Goal: Task Accomplishment & Management: Manage account settings

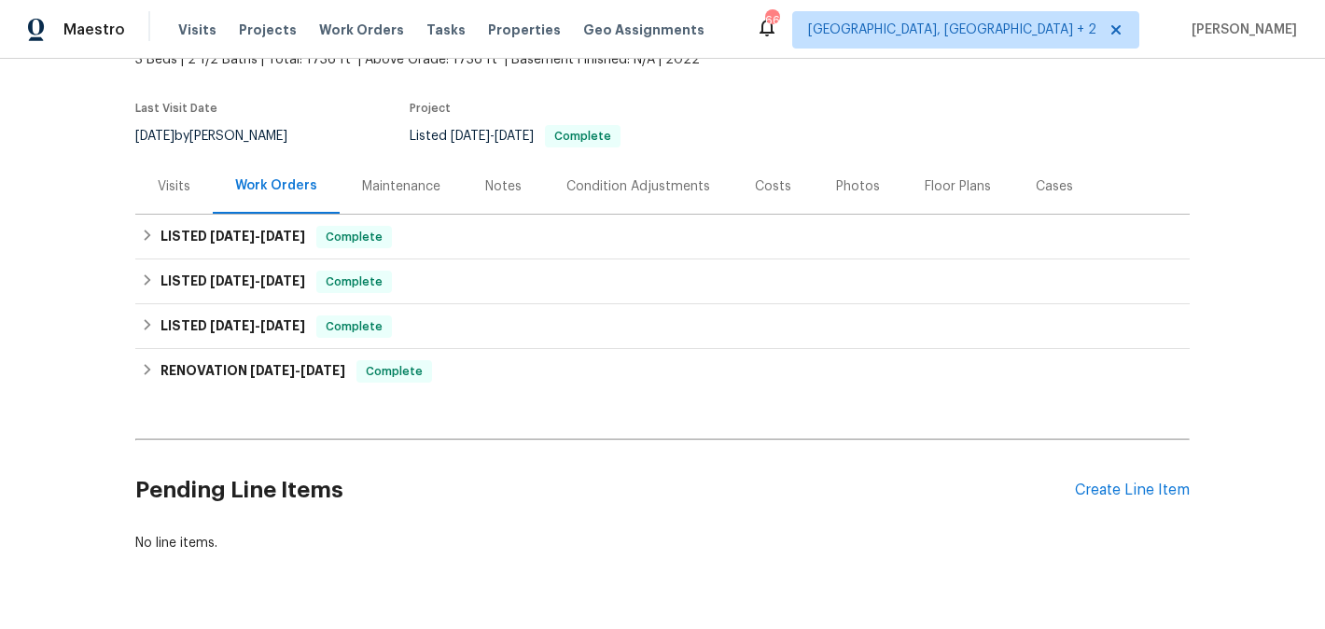
scroll to position [174, 0]
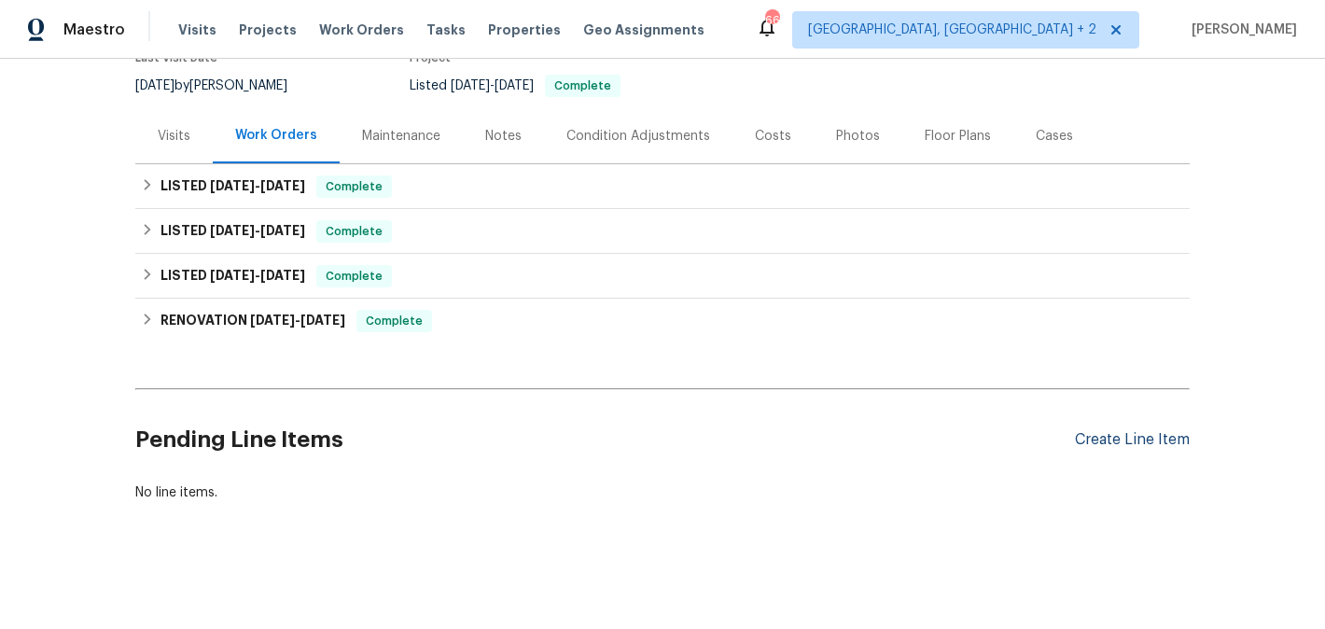
click at [1094, 440] on div "Create Line Item" at bounding box center [1132, 440] width 115 height 18
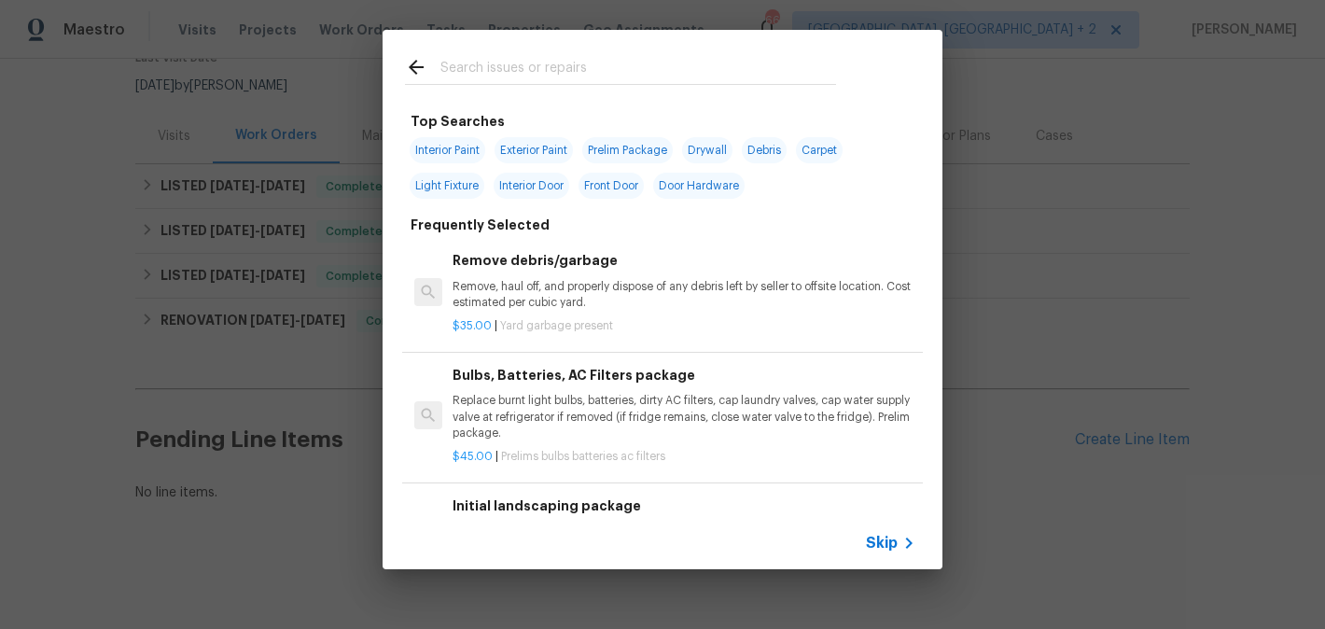
click at [480, 59] on input "text" at bounding box center [638, 70] width 396 height 28
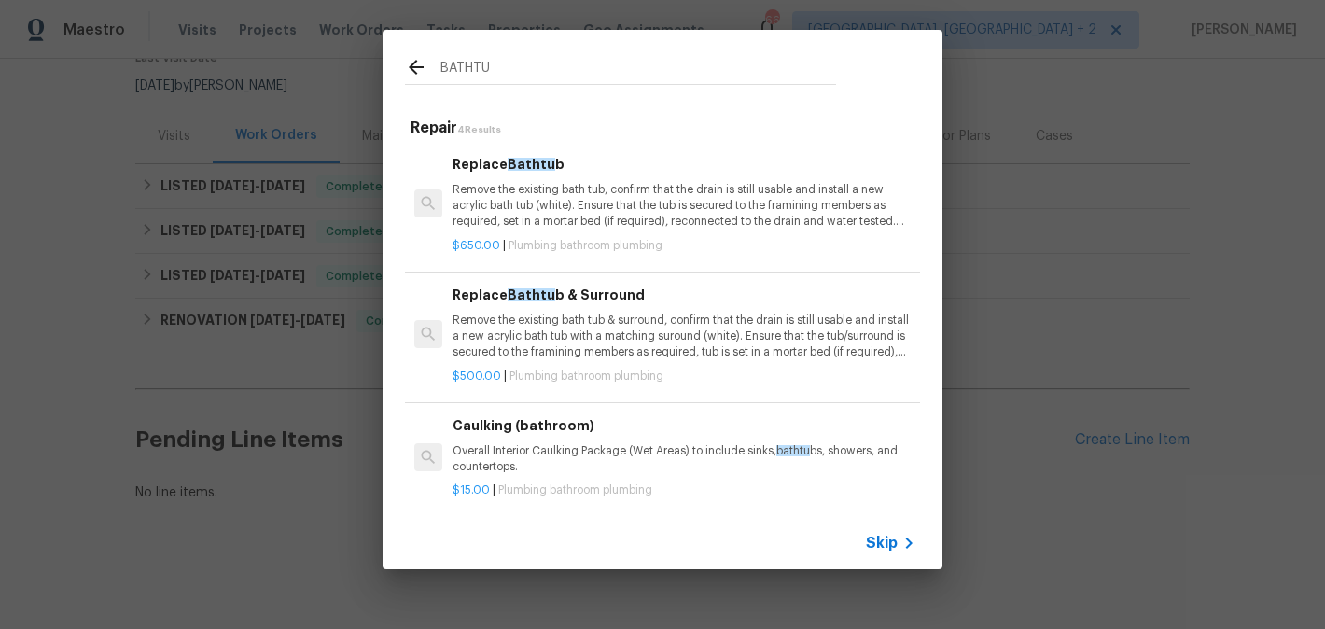
type input "BATHTU"
click at [492, 188] on p "Remove the existing bath tub, confirm that the drain is still usable and instal…" at bounding box center [683, 206] width 463 height 48
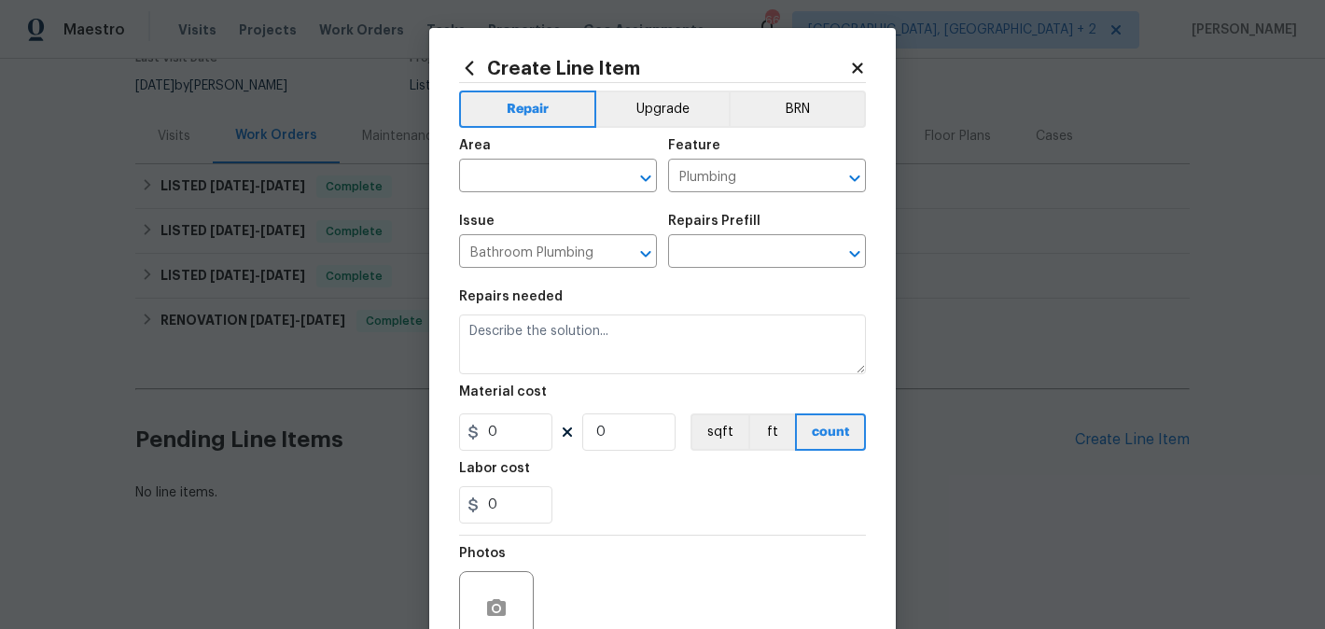
type textarea "Remove the existing bath tub, confirm that the drain is still usable and instal…"
type input "1"
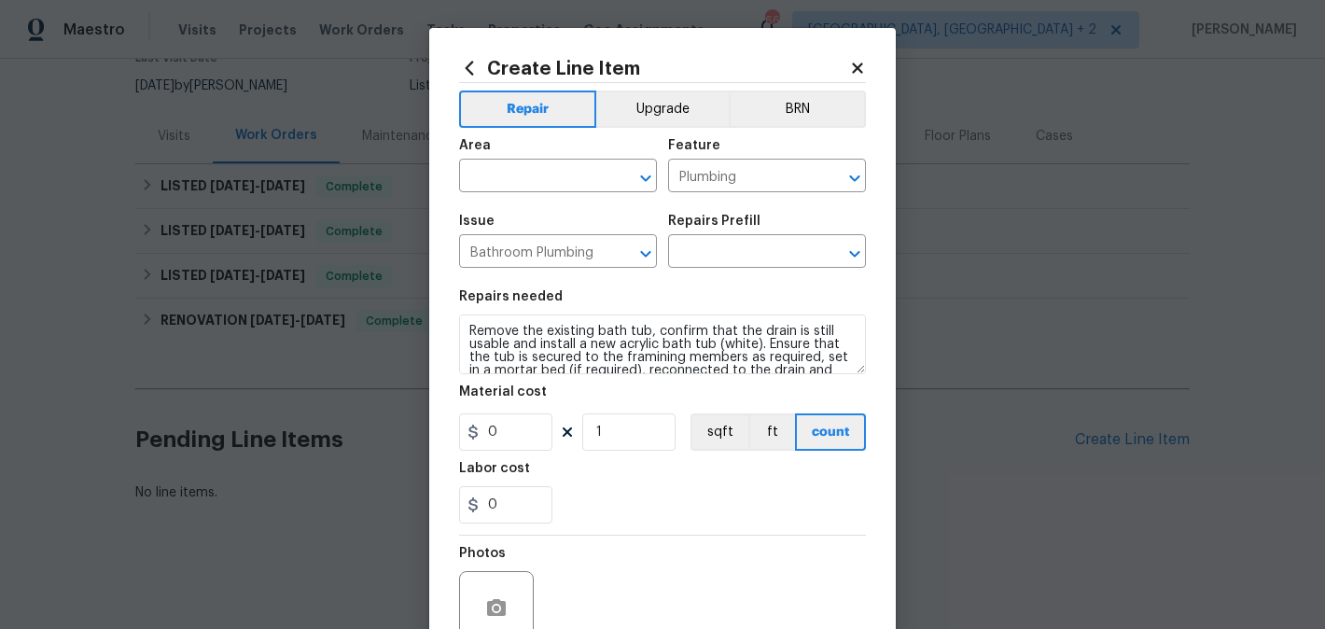
type input "Replace Bathtub $650.00"
type input "650"
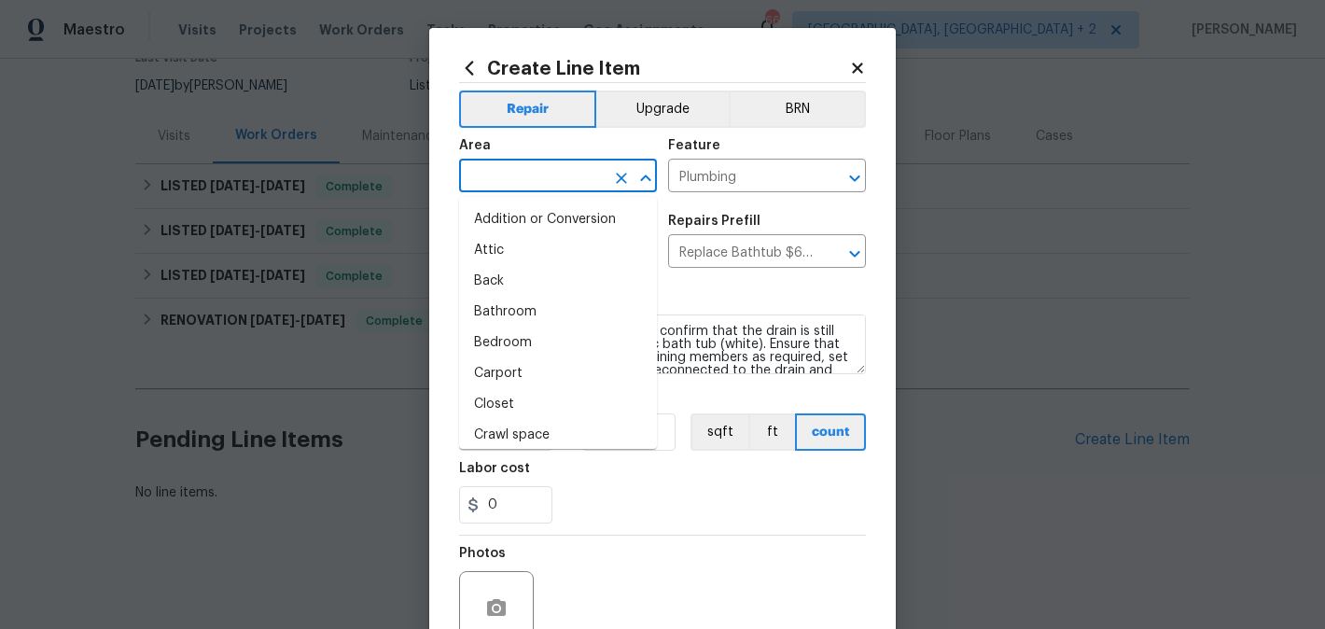
click at [494, 173] on input "text" at bounding box center [532, 177] width 146 height 29
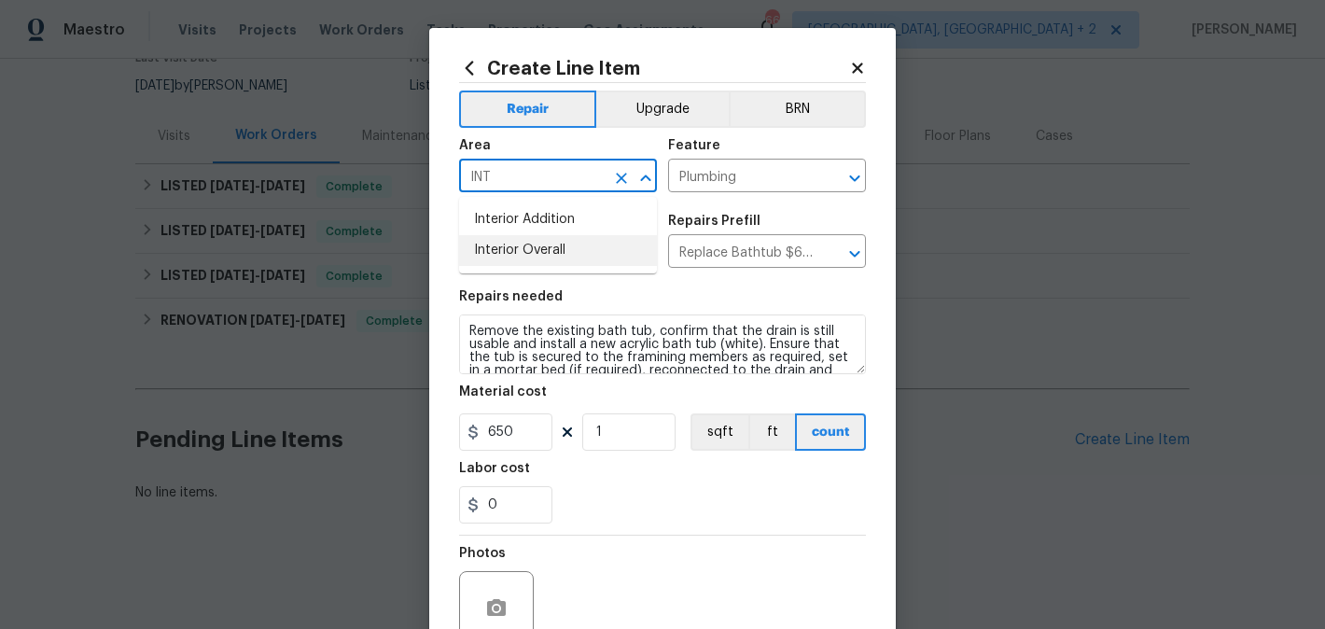
click at [539, 251] on li "Interior Overall" at bounding box center [558, 250] width 198 height 31
type input "Interior Overall"
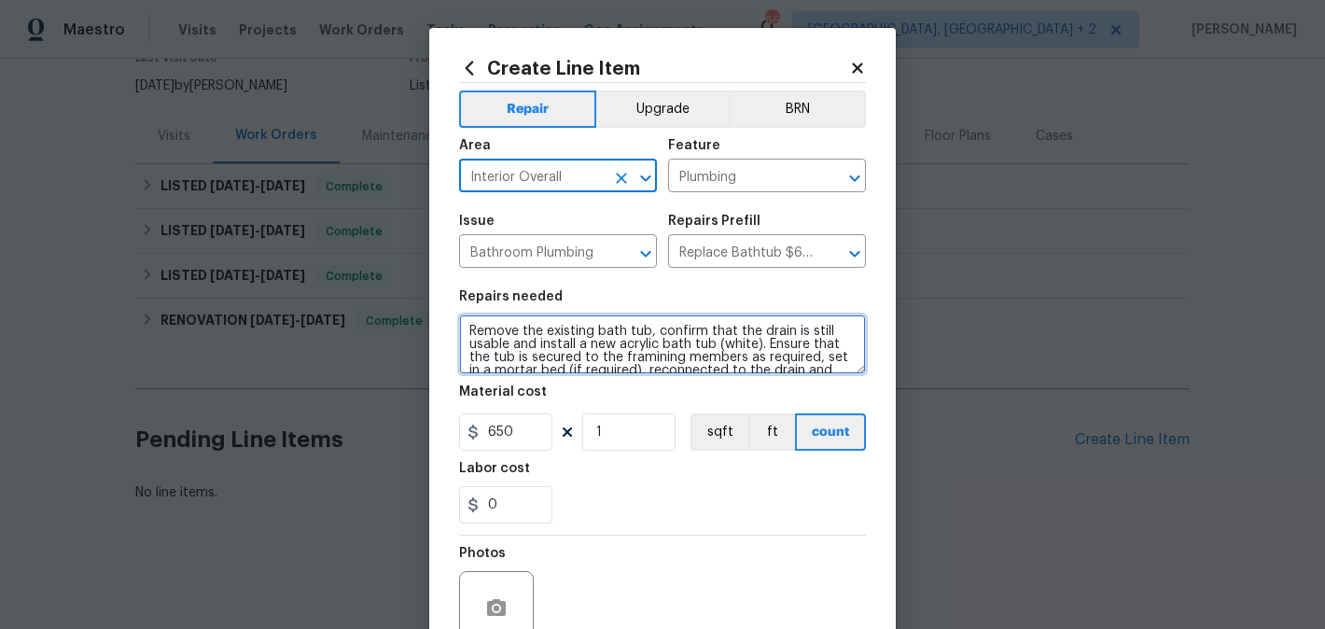
click at [539, 336] on textarea "Remove the existing bath tub, confirm that the drain is still usable and instal…" at bounding box center [662, 344] width 407 height 60
paste textarea "Inspect the bathtub for internal cracking. Provide an estimate for repairing th…"
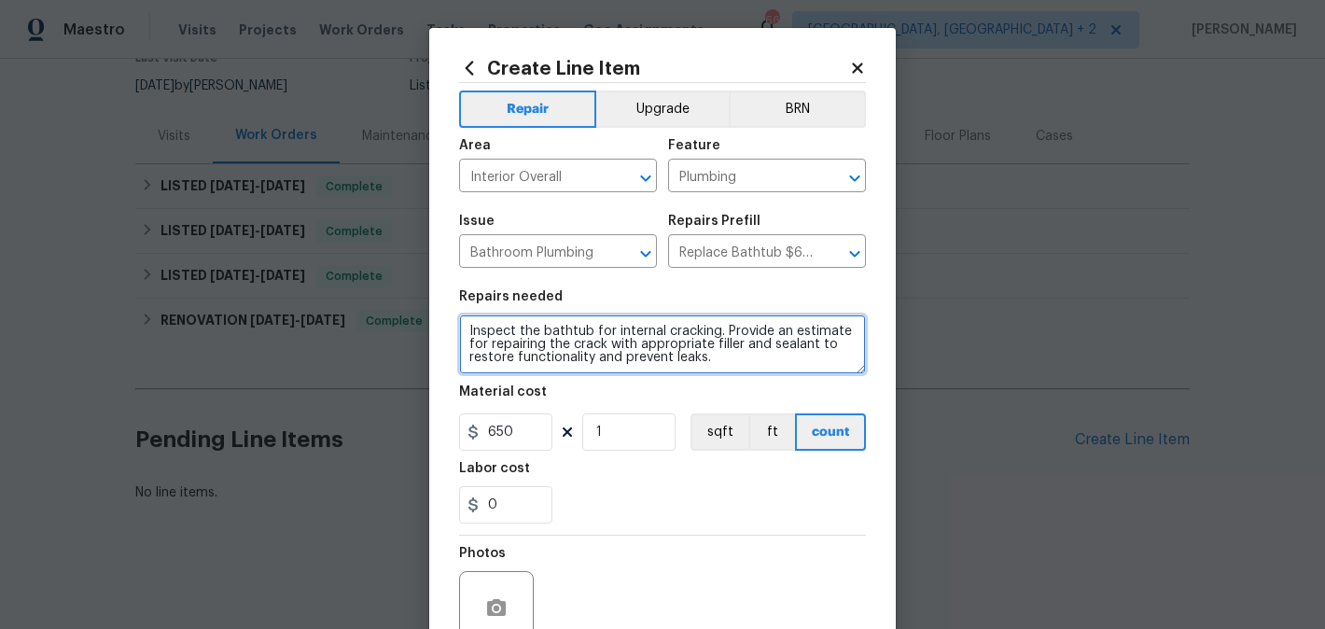
type textarea "Inspect the bathtub for internal cracking. Provide an estimate for repairing th…"
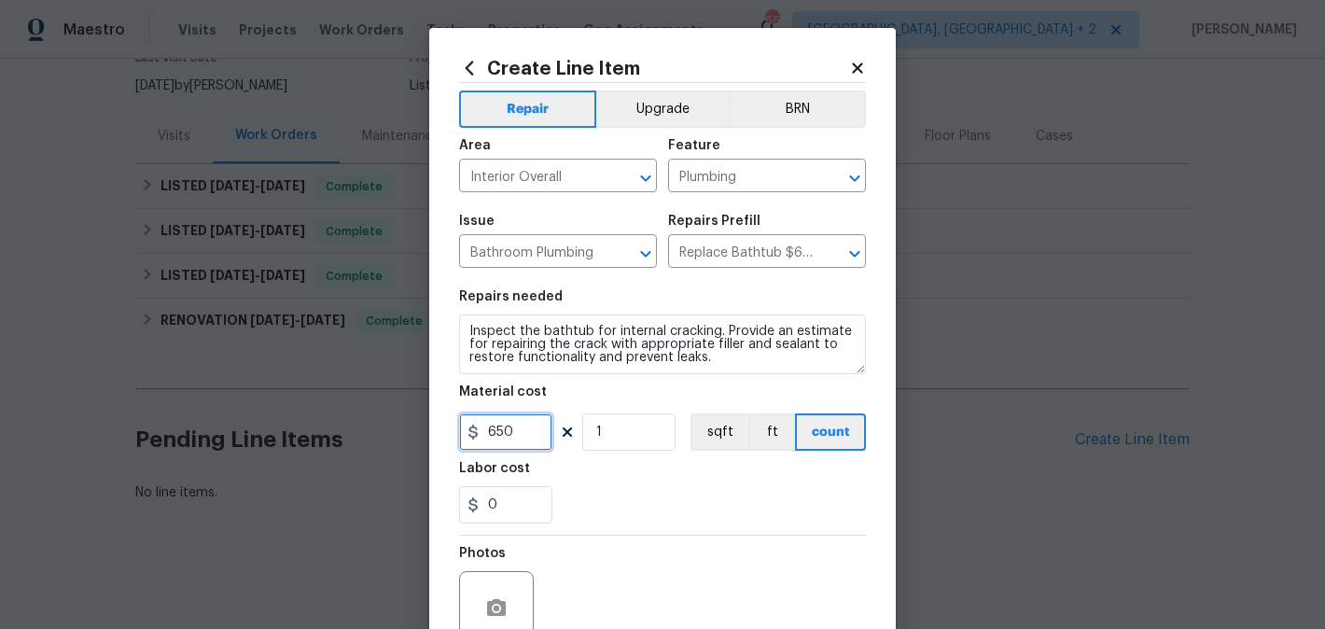
click at [512, 444] on input "650" at bounding box center [505, 431] width 93 height 37
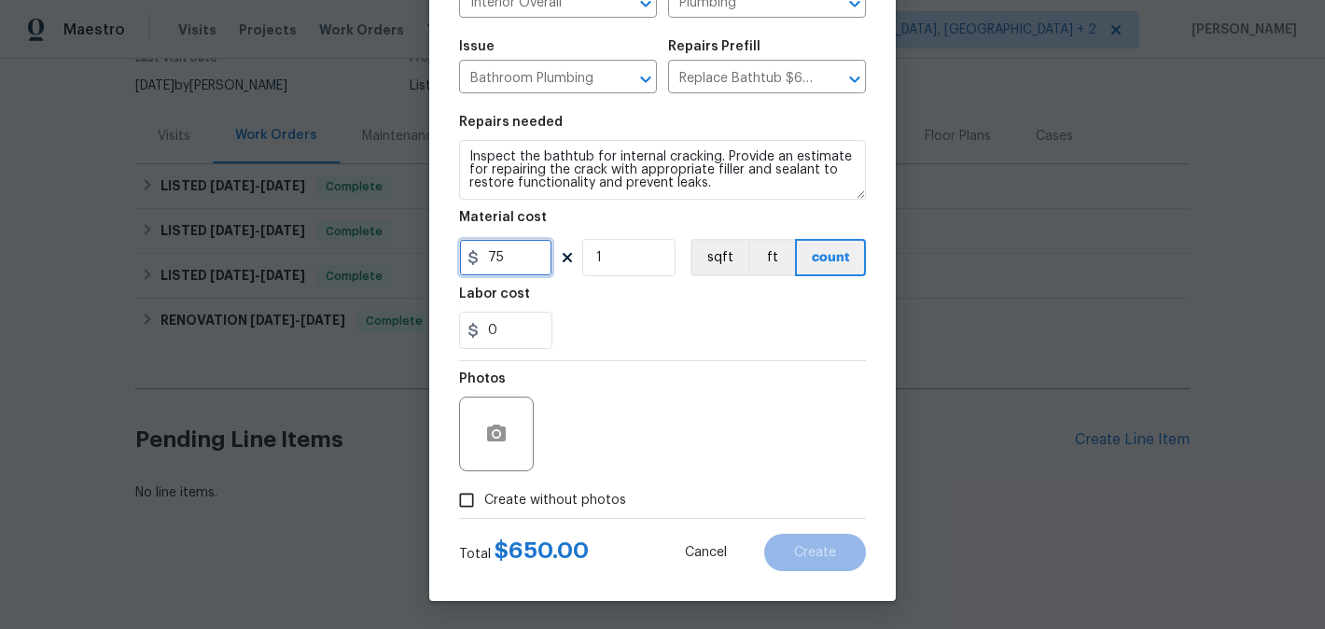
type input "75"
click at [514, 455] on div at bounding box center [496, 434] width 75 height 75
click at [504, 405] on div at bounding box center [496, 434] width 75 height 75
click at [504, 423] on icon "button" at bounding box center [496, 434] width 22 height 22
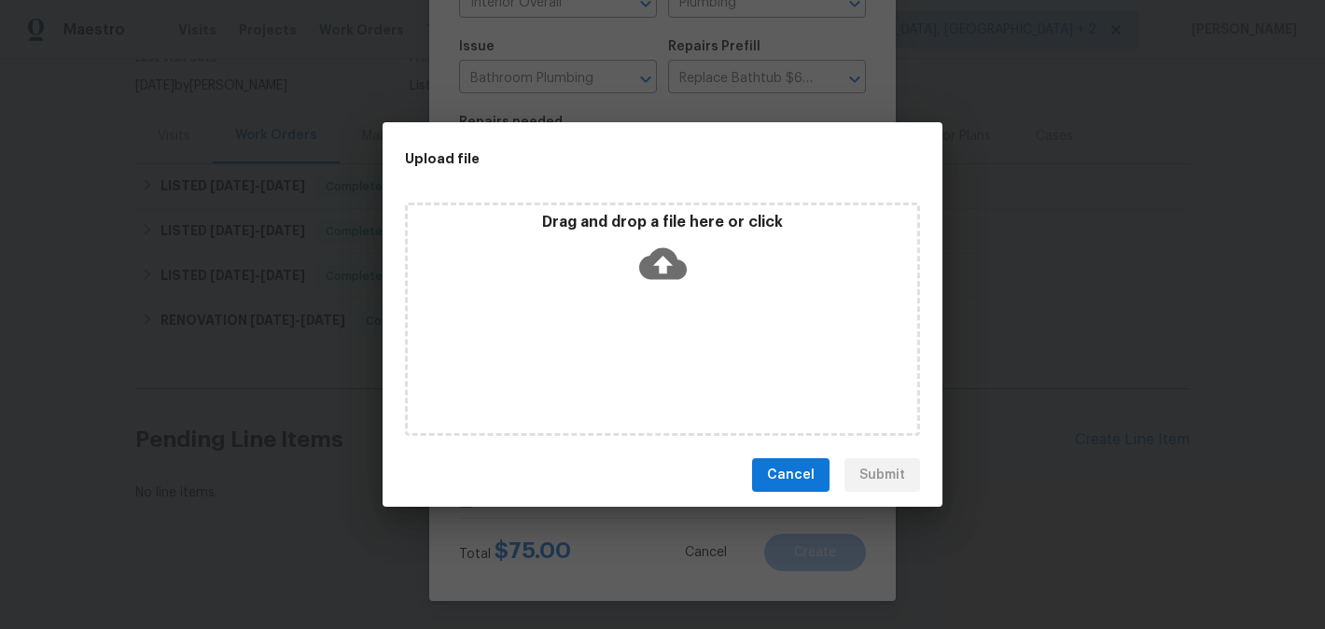
click at [665, 257] on icon at bounding box center [663, 264] width 48 height 48
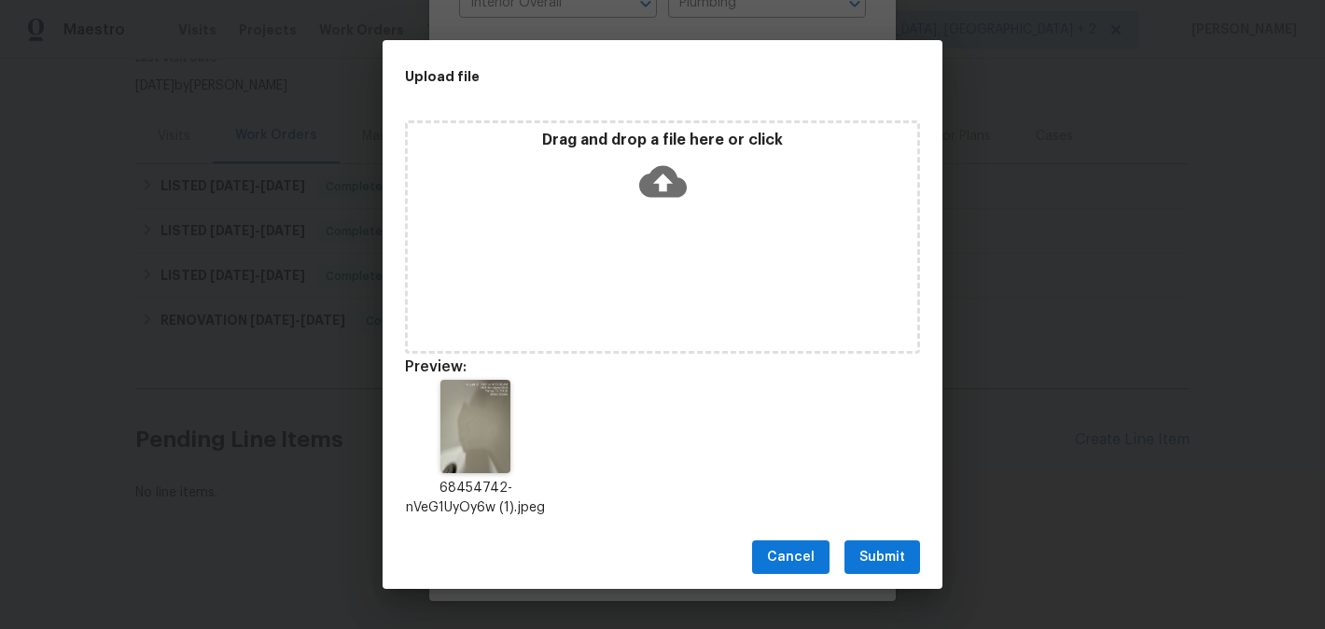
click at [887, 536] on div "Cancel Submit" at bounding box center [663, 557] width 560 height 64
click at [881, 551] on span "Submit" at bounding box center [882, 557] width 46 height 23
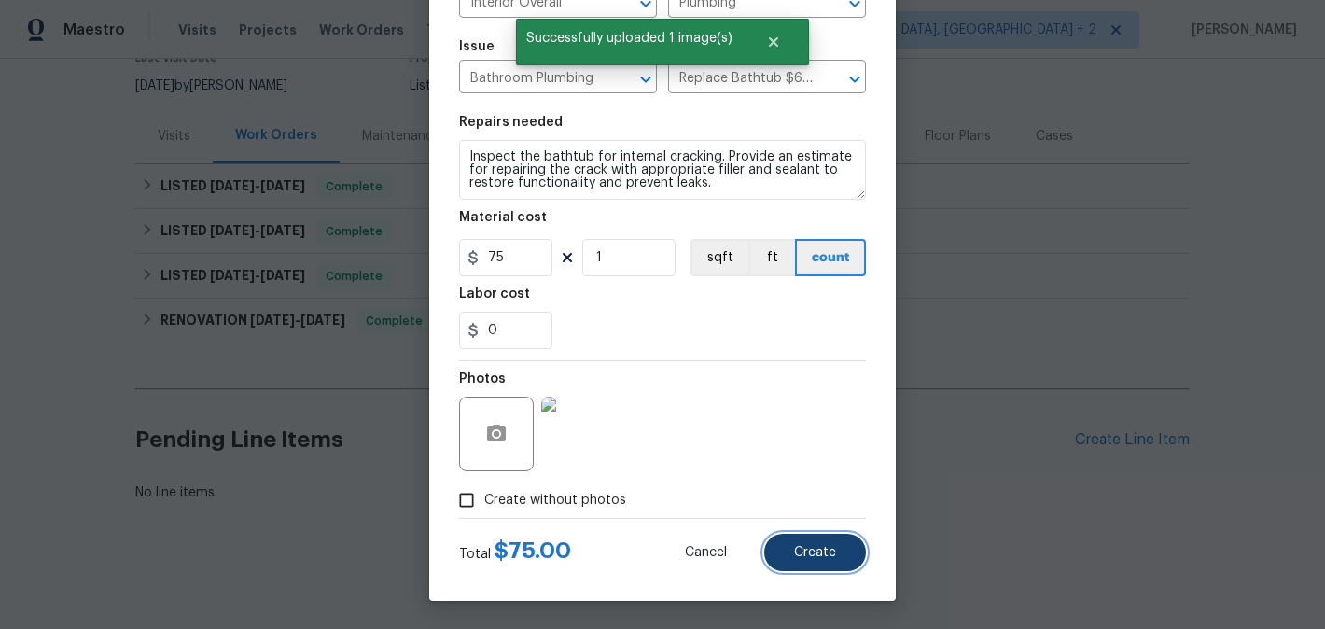
click at [841, 558] on button "Create" at bounding box center [815, 552] width 102 height 37
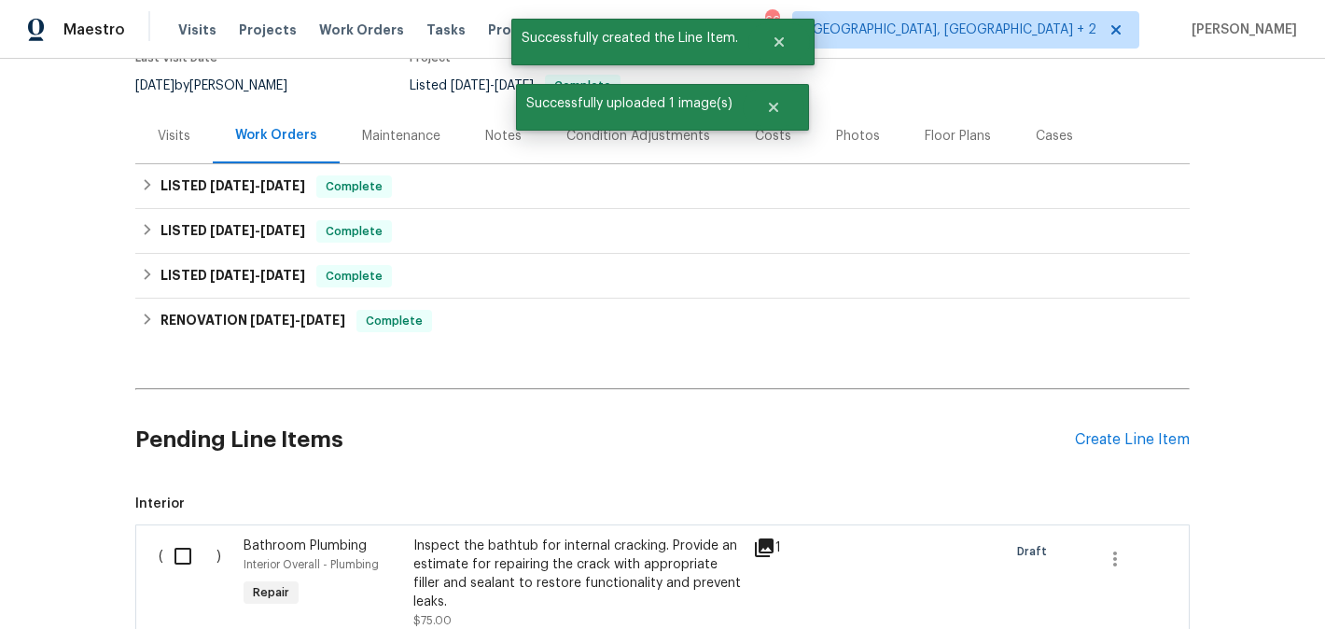
scroll to position [406, 0]
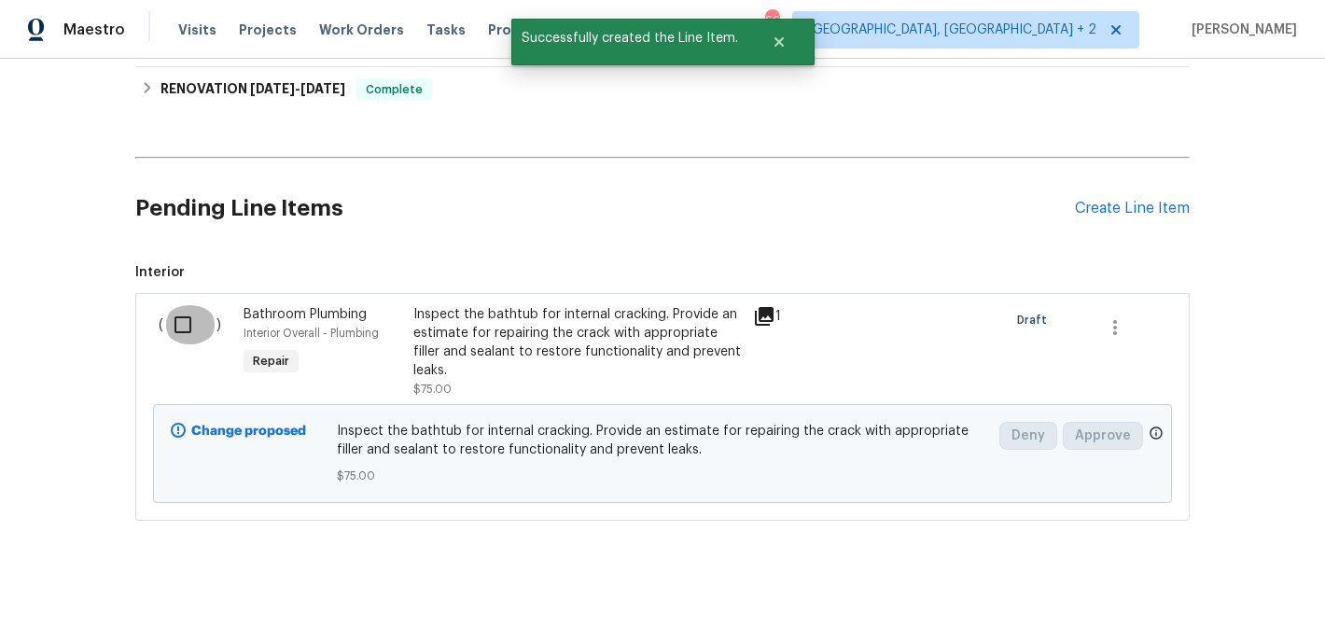
click at [197, 338] on input "checkbox" at bounding box center [189, 324] width 53 height 39
checkbox input "true"
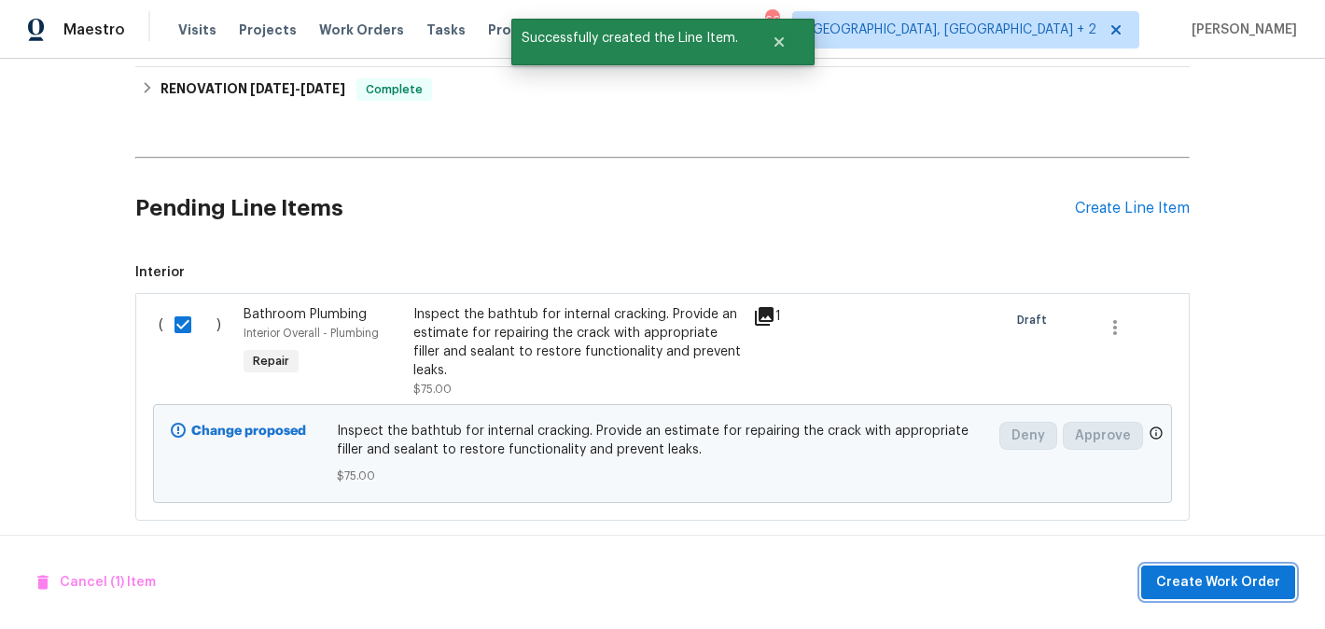
click at [1211, 577] on span "Create Work Order" at bounding box center [1218, 582] width 124 height 23
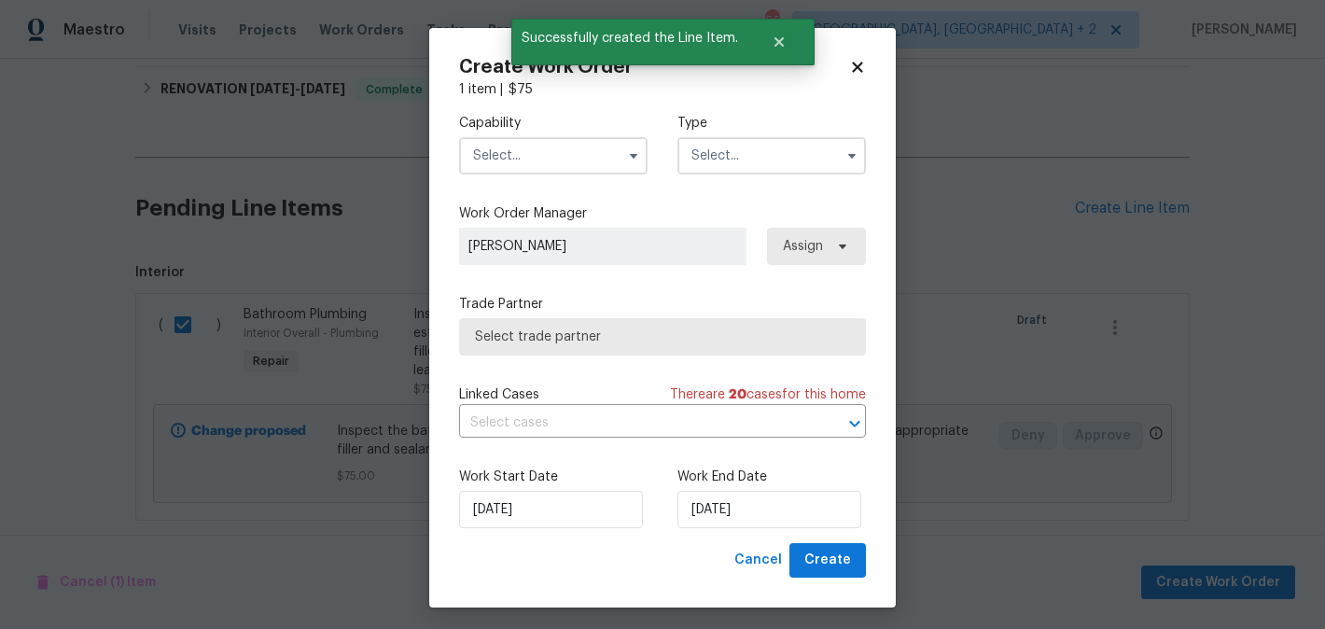
click at [522, 148] on input "text" at bounding box center [553, 155] width 188 height 37
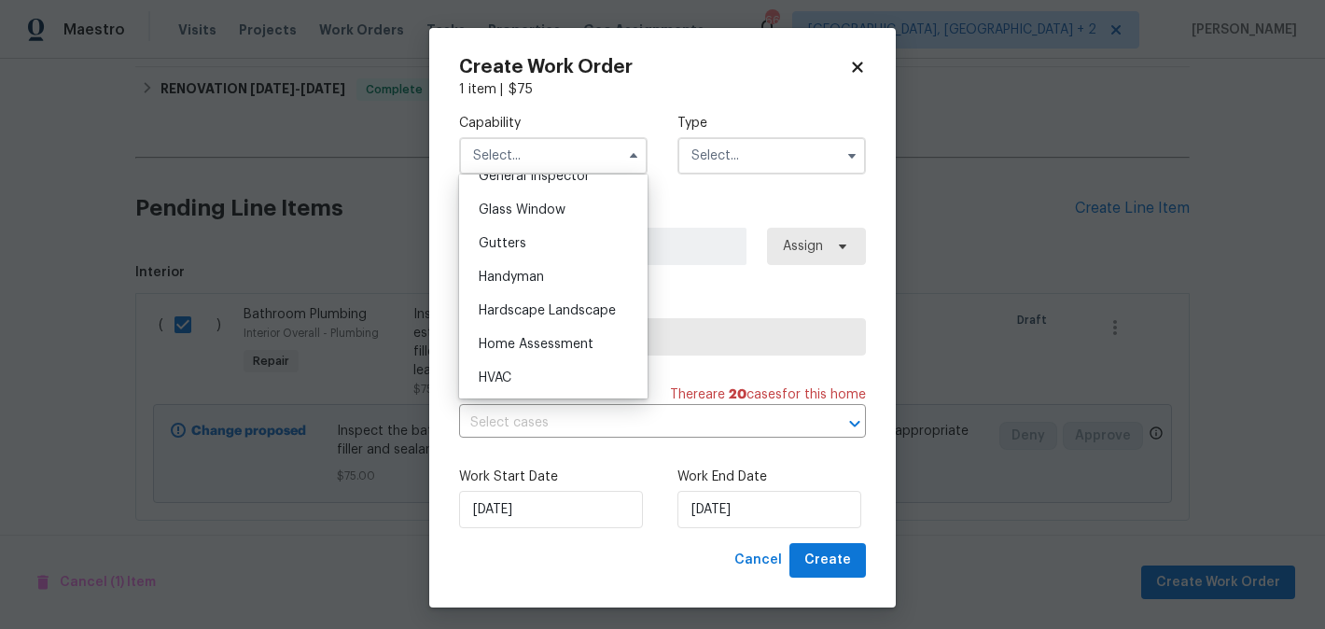
scroll to position [952, 0]
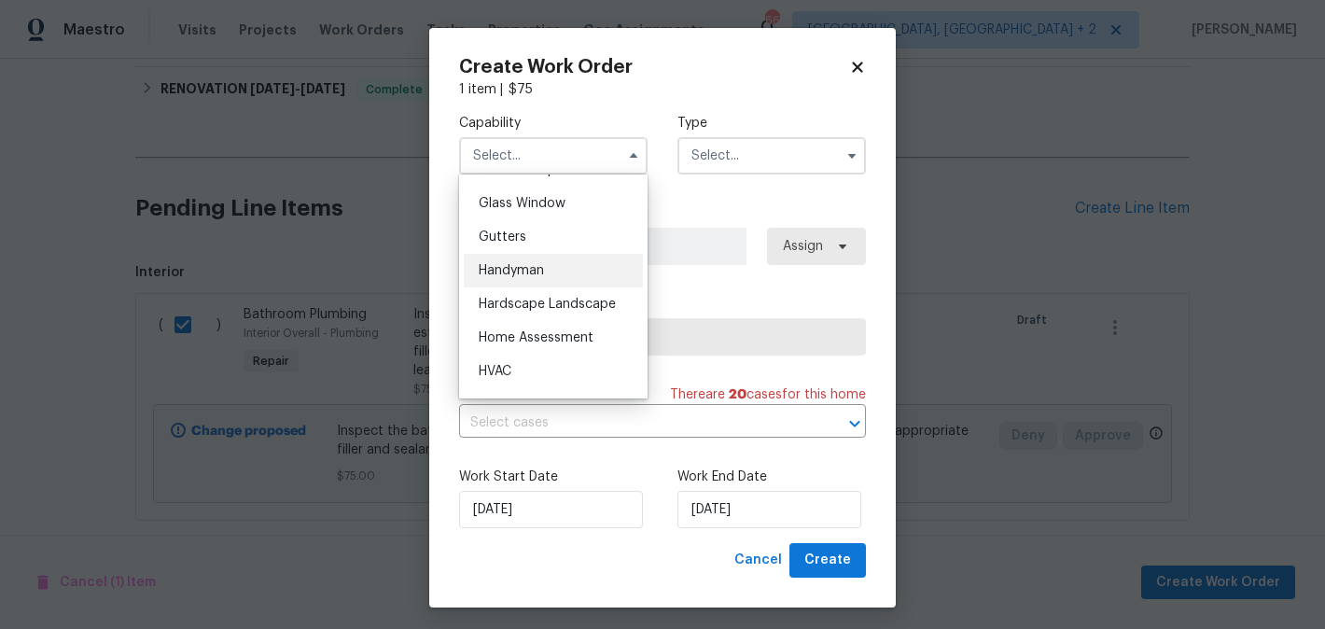
click at [544, 266] on span "Handyman" at bounding box center [511, 270] width 65 height 13
type input "Handyman"
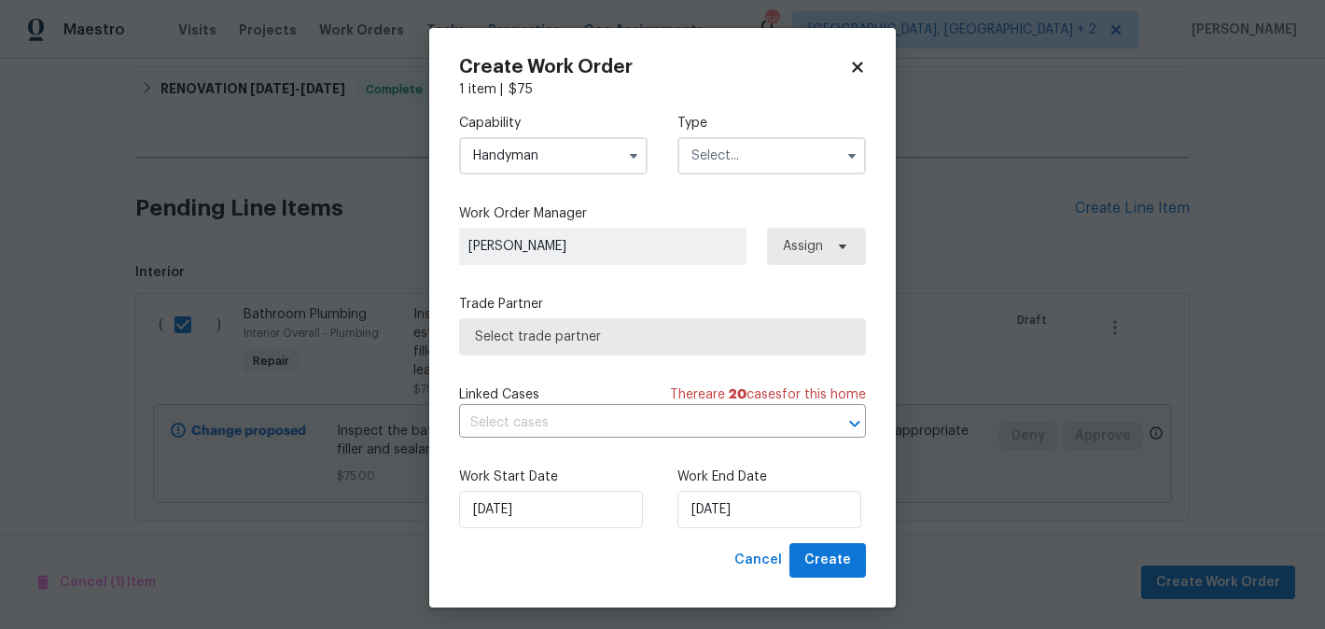
click at [796, 152] on input "text" at bounding box center [771, 155] width 188 height 37
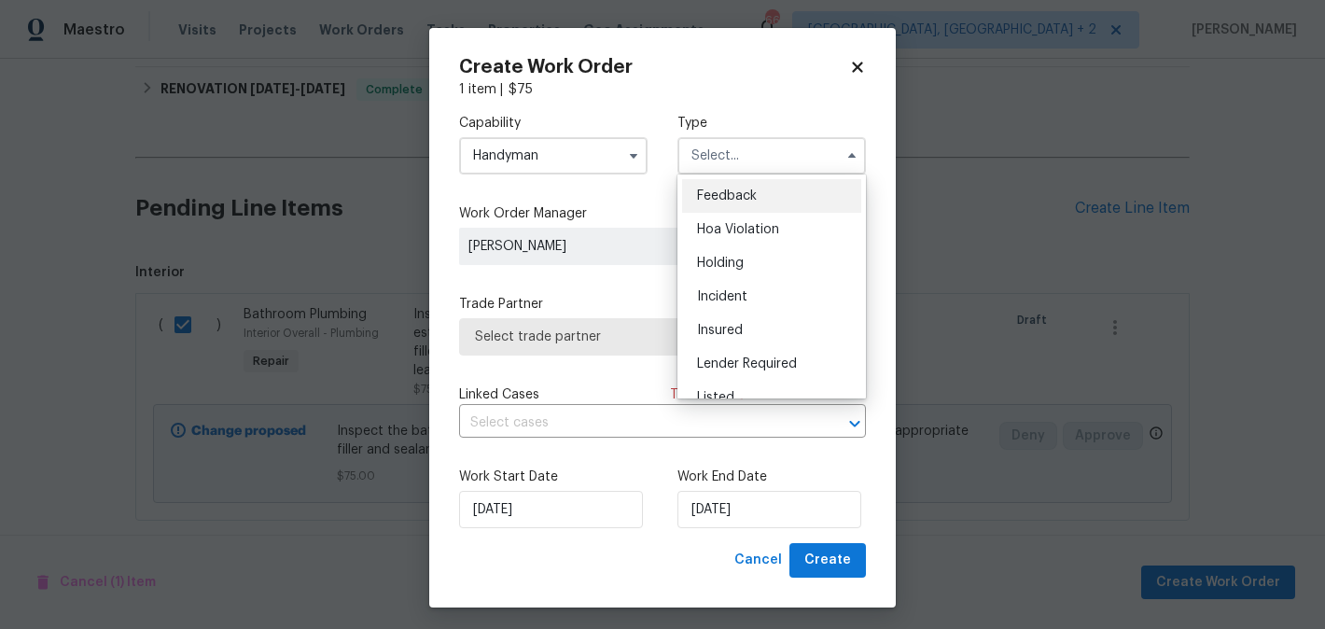
click at [796, 191] on div "Feedback" at bounding box center [771, 196] width 179 height 34
type input "Feedback"
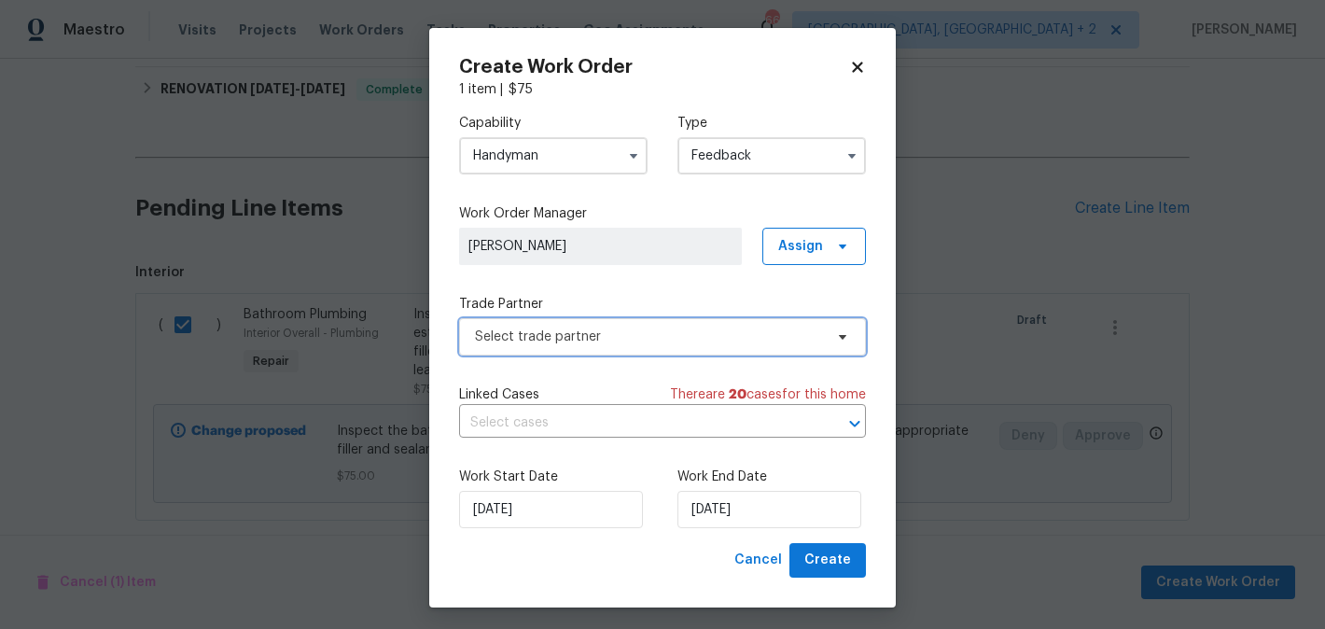
click at [526, 322] on span "Select trade partner" at bounding box center [662, 336] width 407 height 37
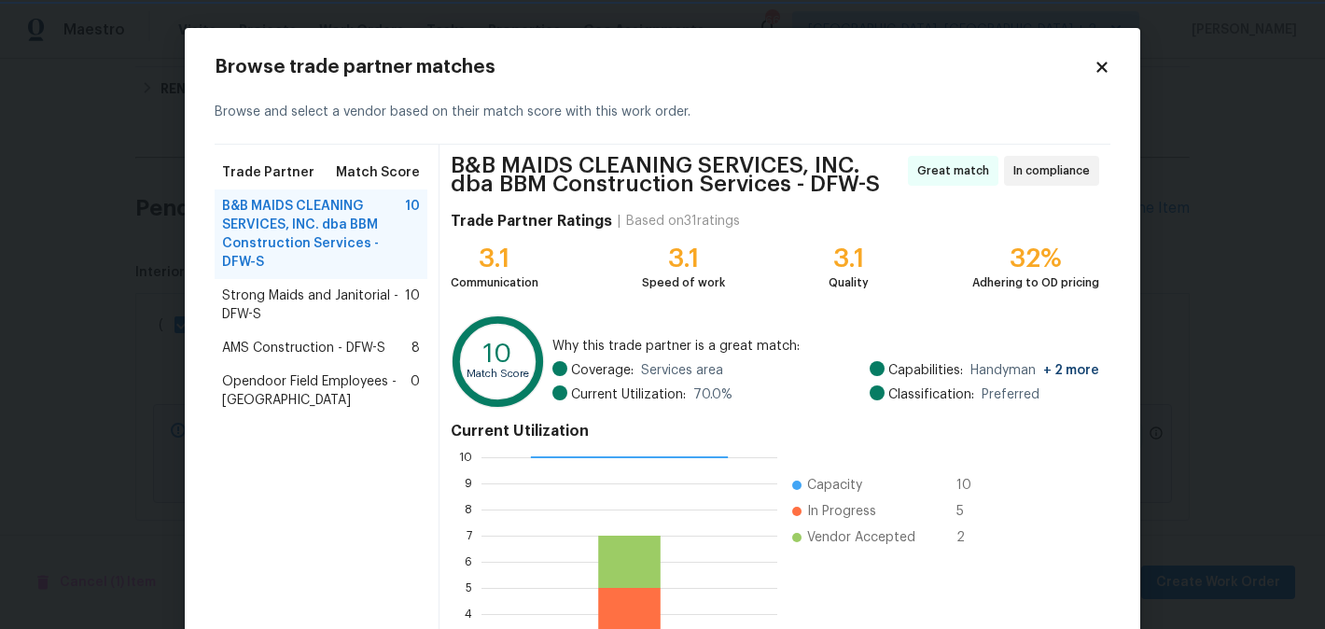
scroll to position [202, 0]
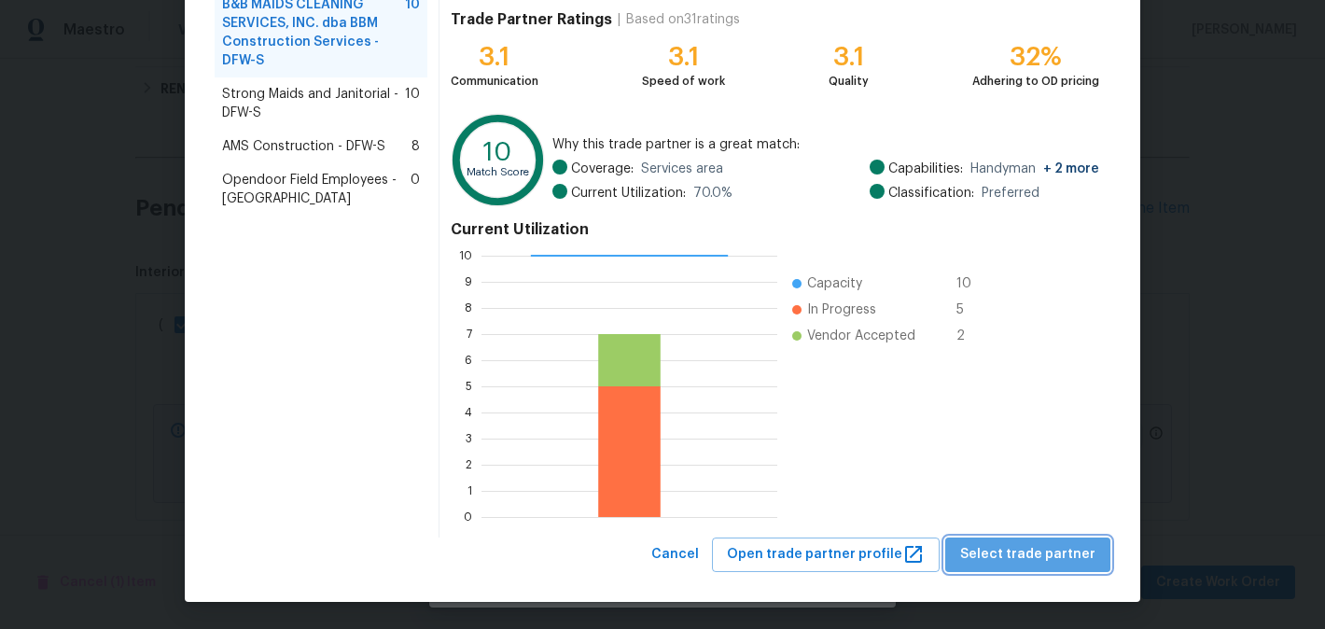
click at [1042, 545] on span "Select trade partner" at bounding box center [1027, 554] width 135 height 23
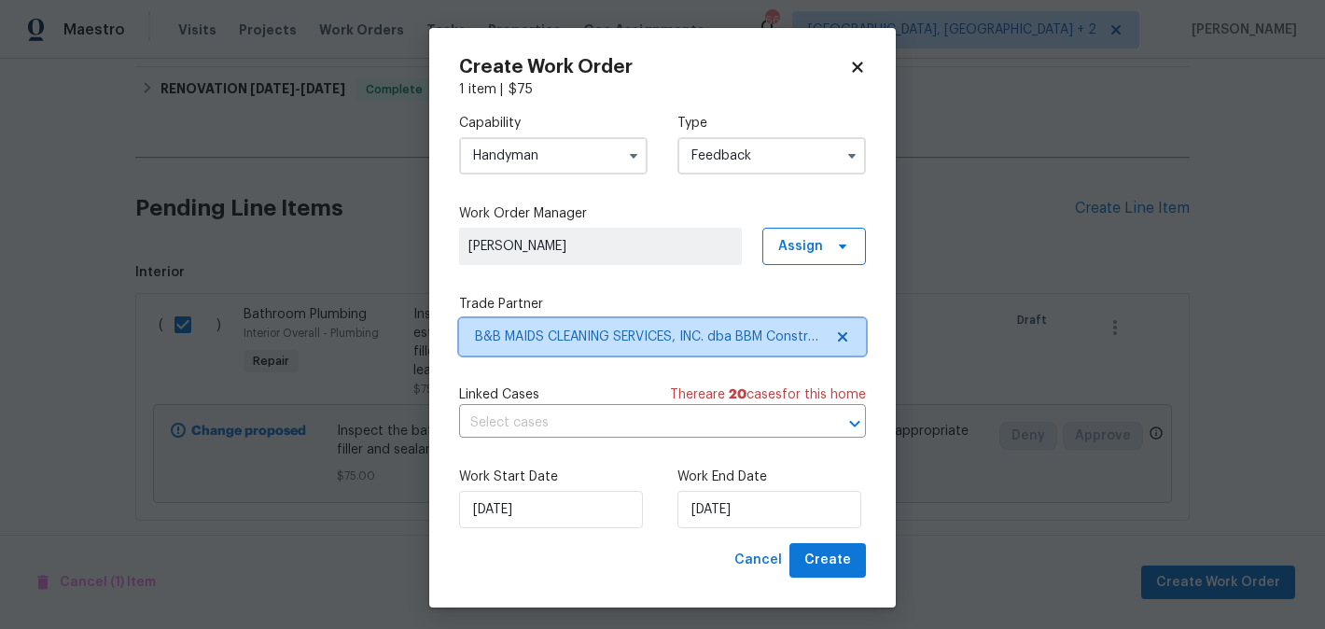
scroll to position [0, 0]
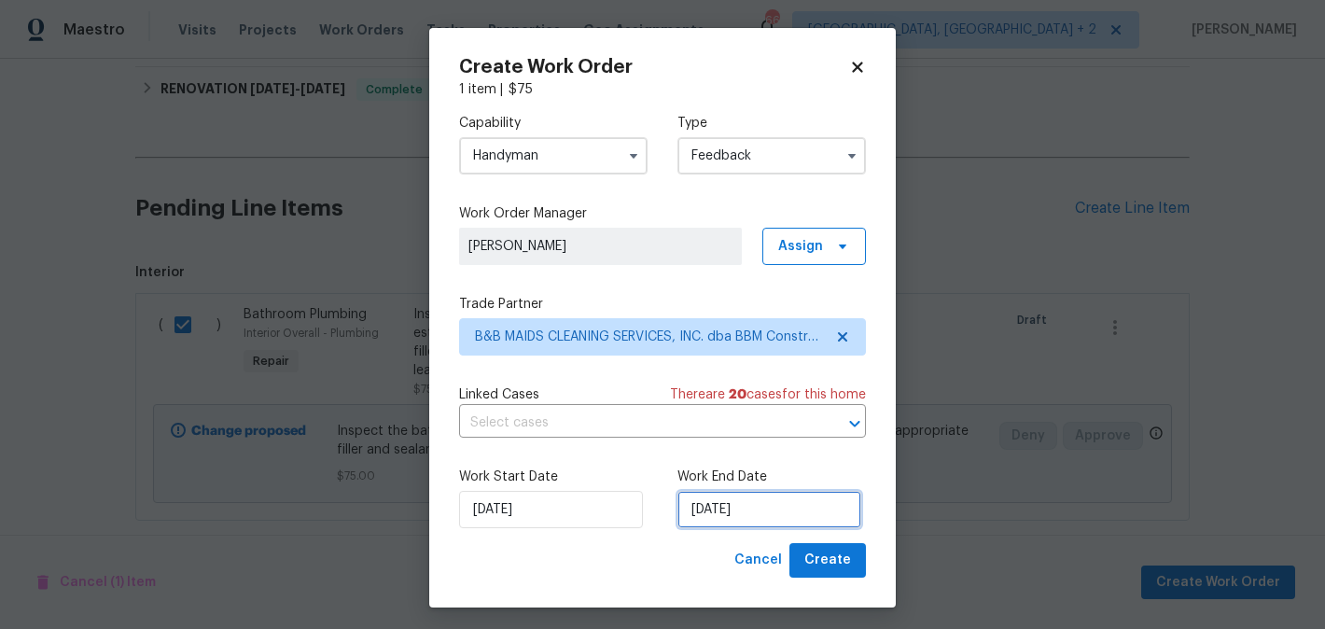
click at [717, 505] on input "14/08/2025" at bounding box center [769, 509] width 184 height 37
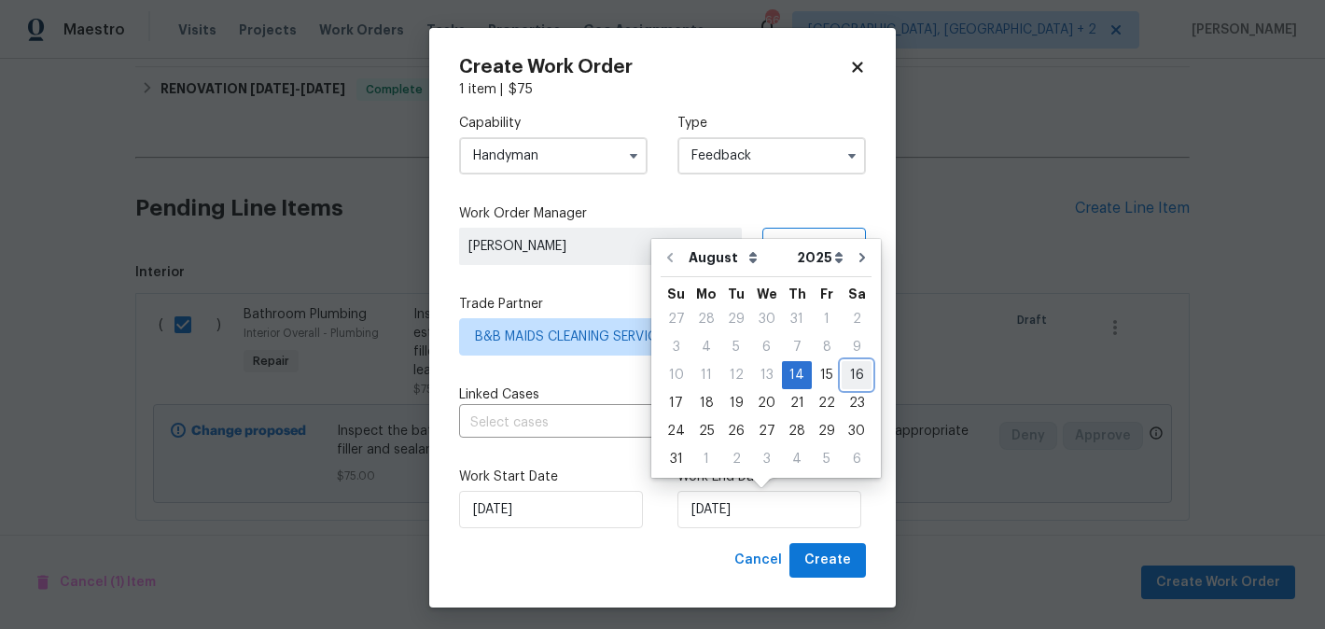
click at [846, 367] on div "16" at bounding box center [857, 375] width 30 height 26
type input "16/08/2025"
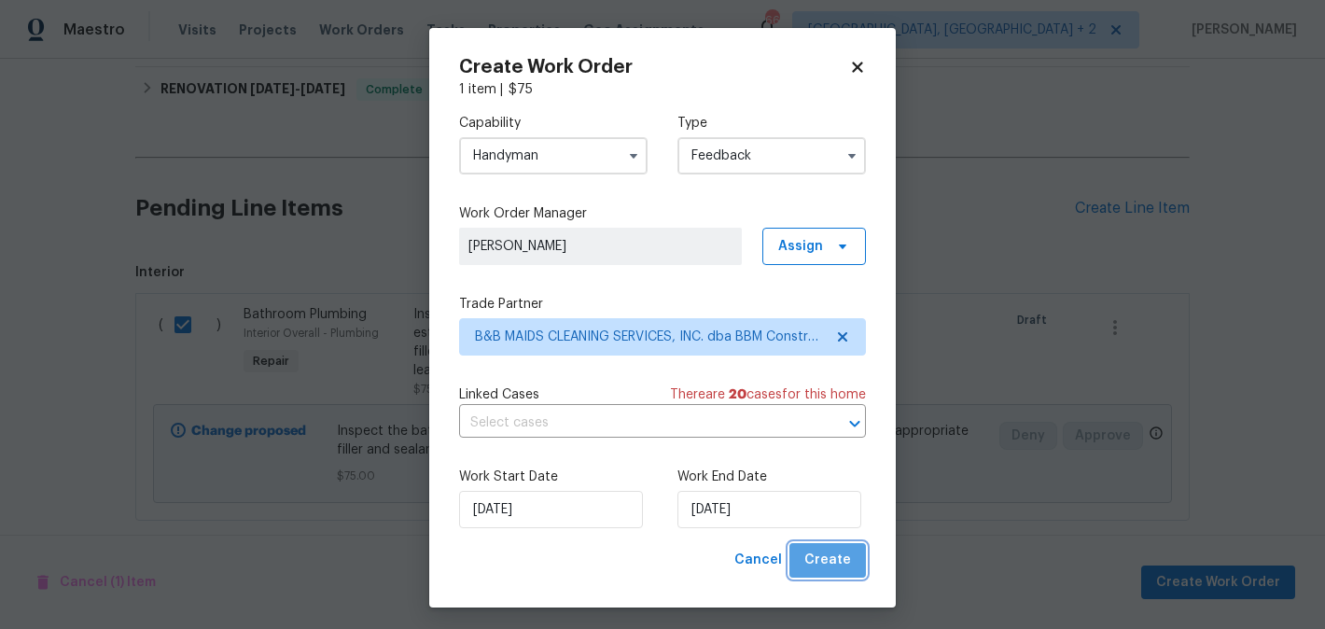
click at [846, 556] on span "Create" at bounding box center [827, 560] width 47 height 23
checkbox input "false"
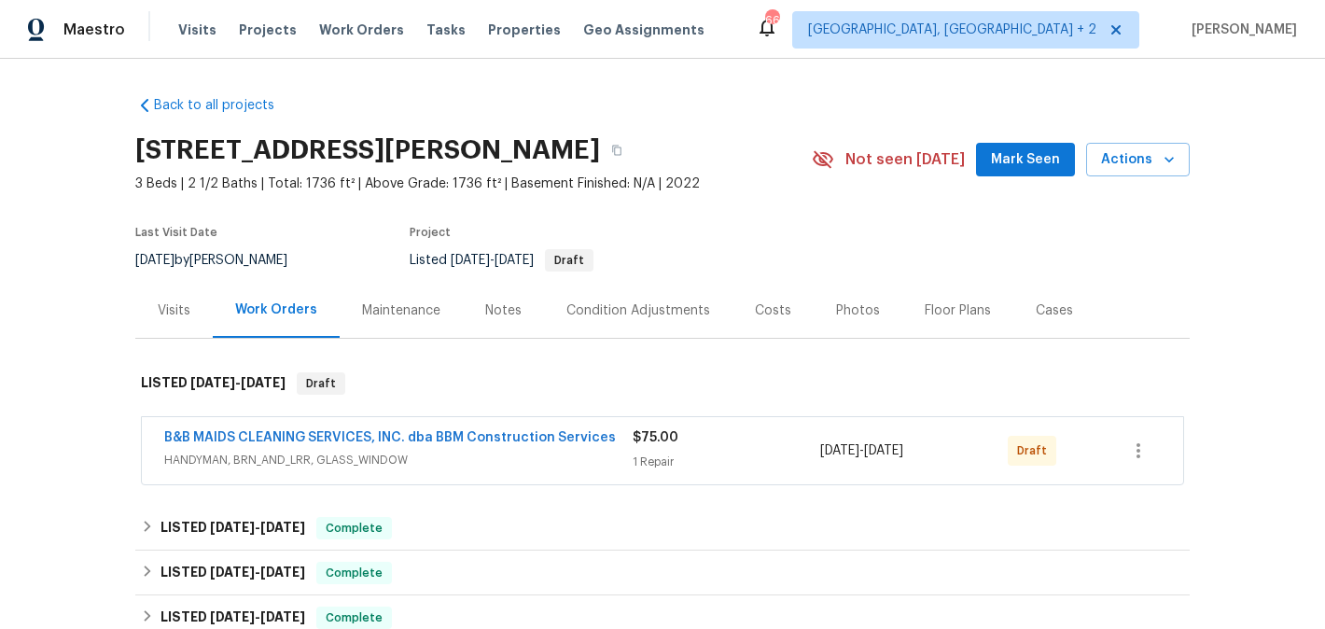
click at [312, 429] on span "B&B MAIDS CLEANING SERVICES, INC. dba BBM Construction Services" at bounding box center [390, 437] width 452 height 19
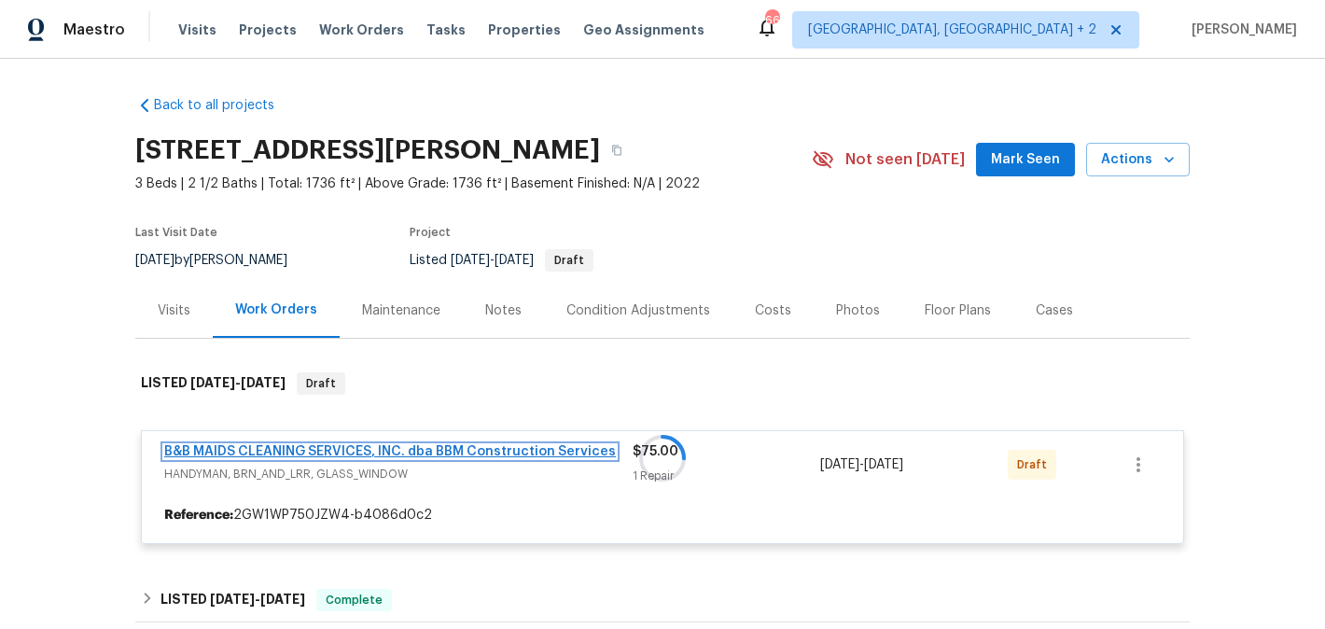
click at [340, 451] on link "B&B MAIDS CLEANING SERVICES, INC. dba BBM Construction Services" at bounding box center [390, 451] width 452 height 13
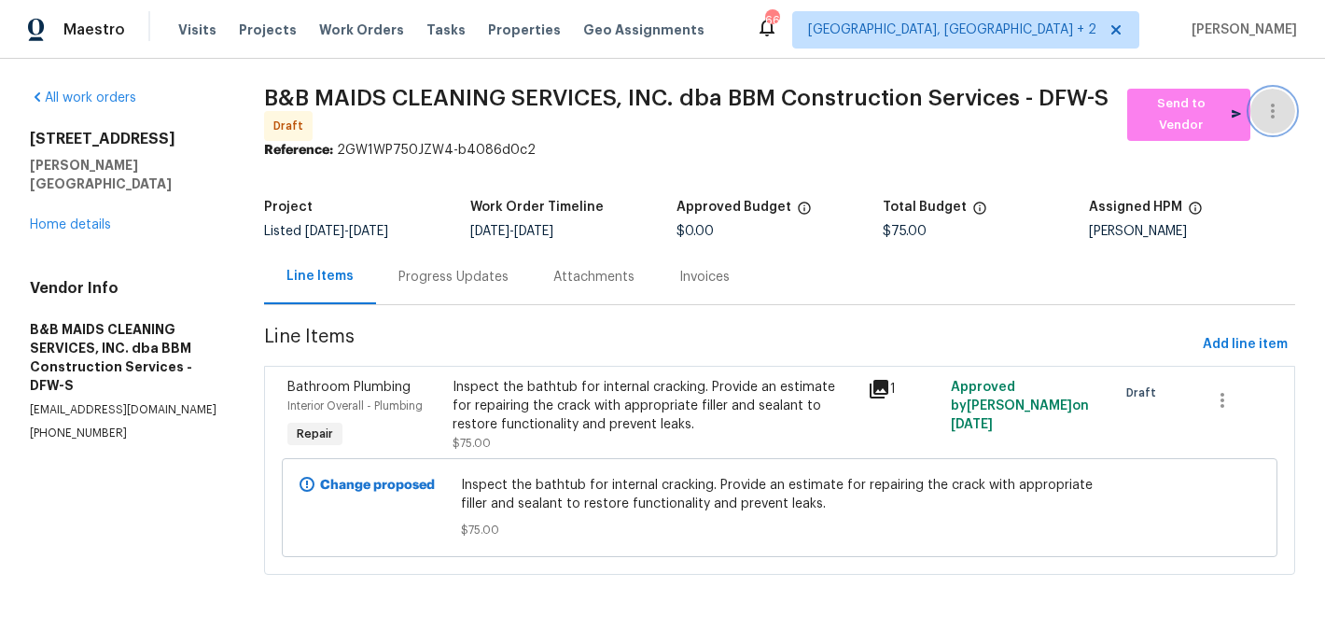
click at [1276, 92] on button "button" at bounding box center [1272, 111] width 45 height 45
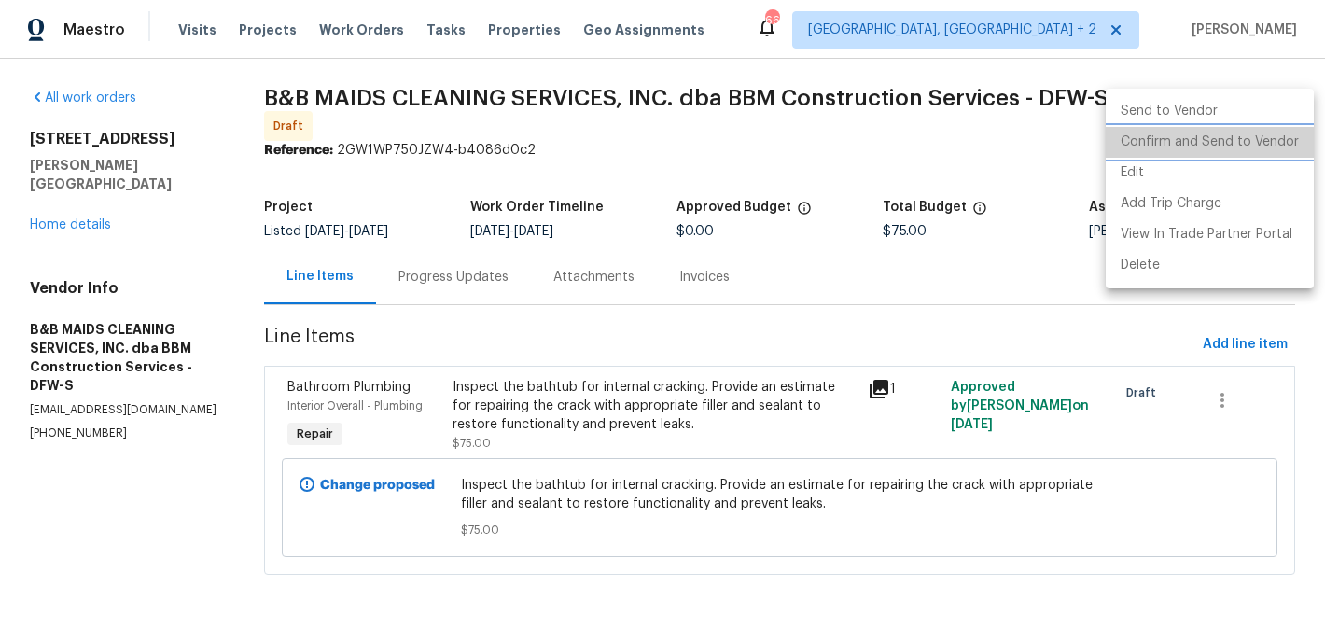
click at [1278, 131] on li "Confirm and Send to Vendor" at bounding box center [1210, 142] width 208 height 31
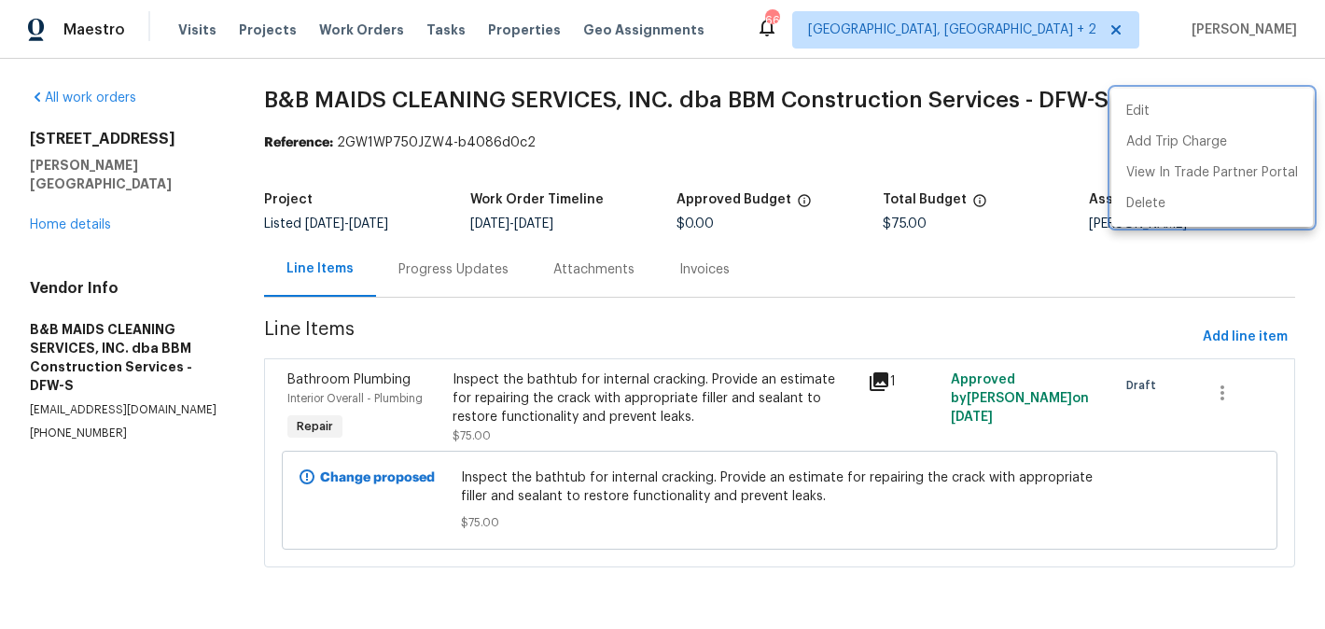
click at [479, 243] on div at bounding box center [662, 314] width 1325 height 629
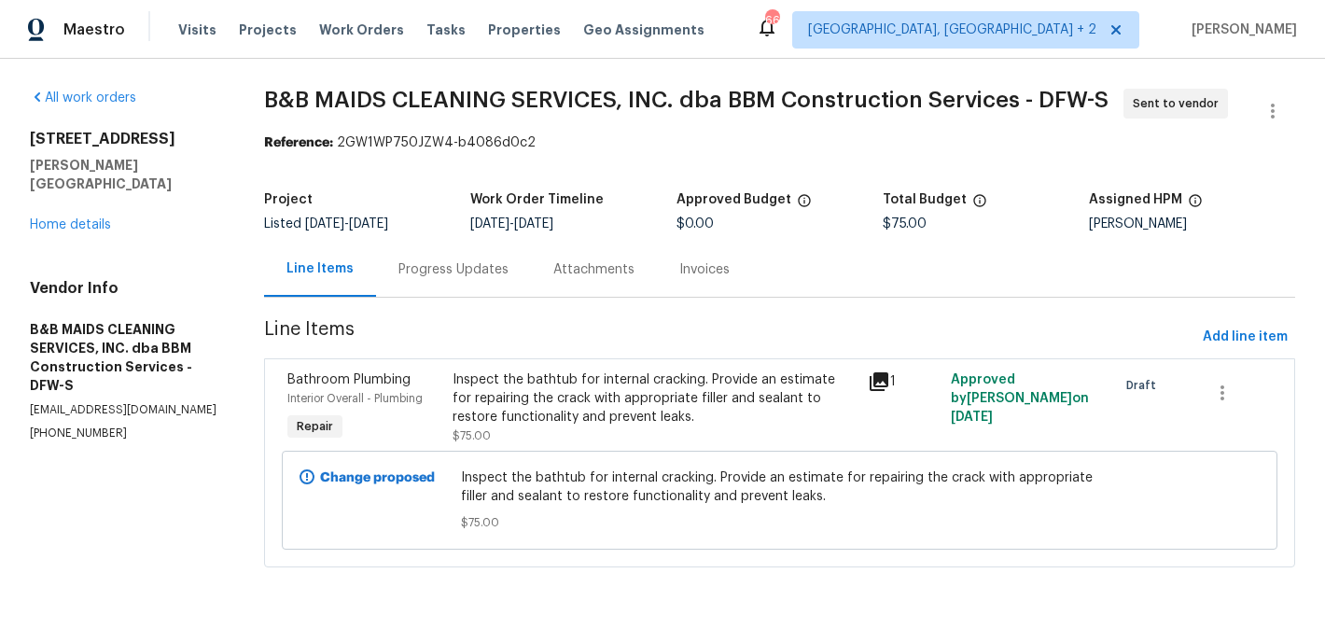
click at [479, 243] on div "Progress Updates" at bounding box center [453, 269] width 155 height 55
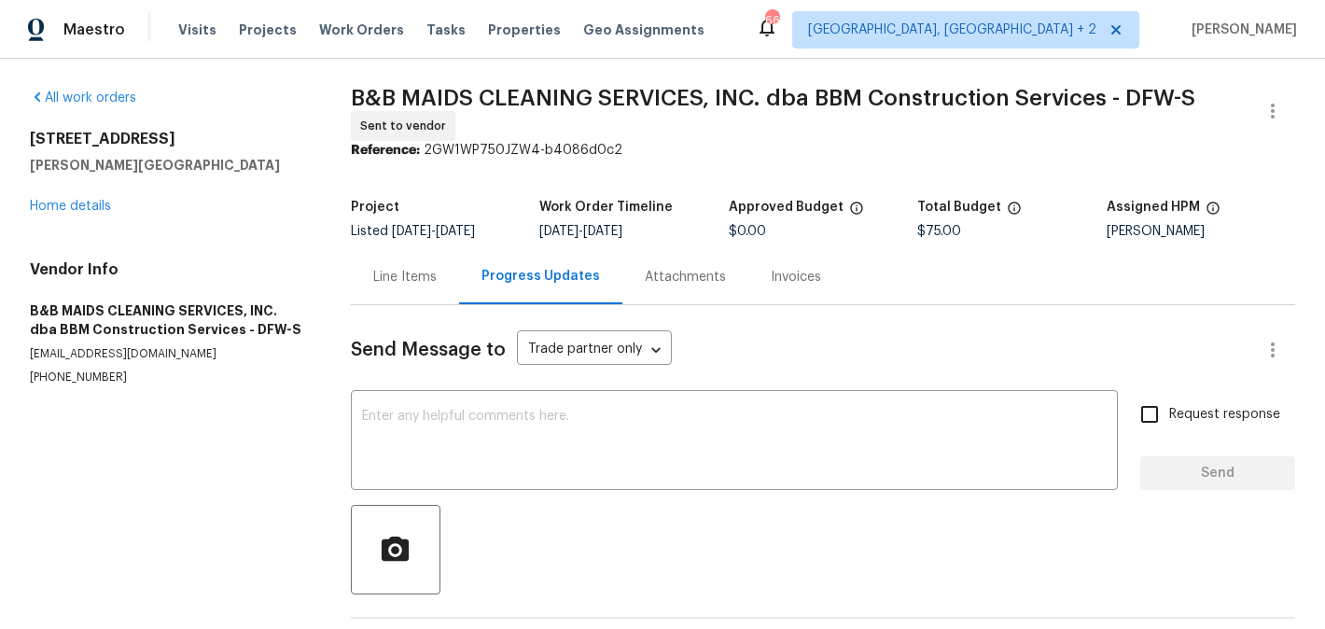
click at [558, 381] on div "Send Message to Trade partner only Trade partner only ​ x ​ Request response Se…" at bounding box center [823, 488] width 944 height 366
click at [558, 404] on div "x ​" at bounding box center [734, 442] width 767 height 95
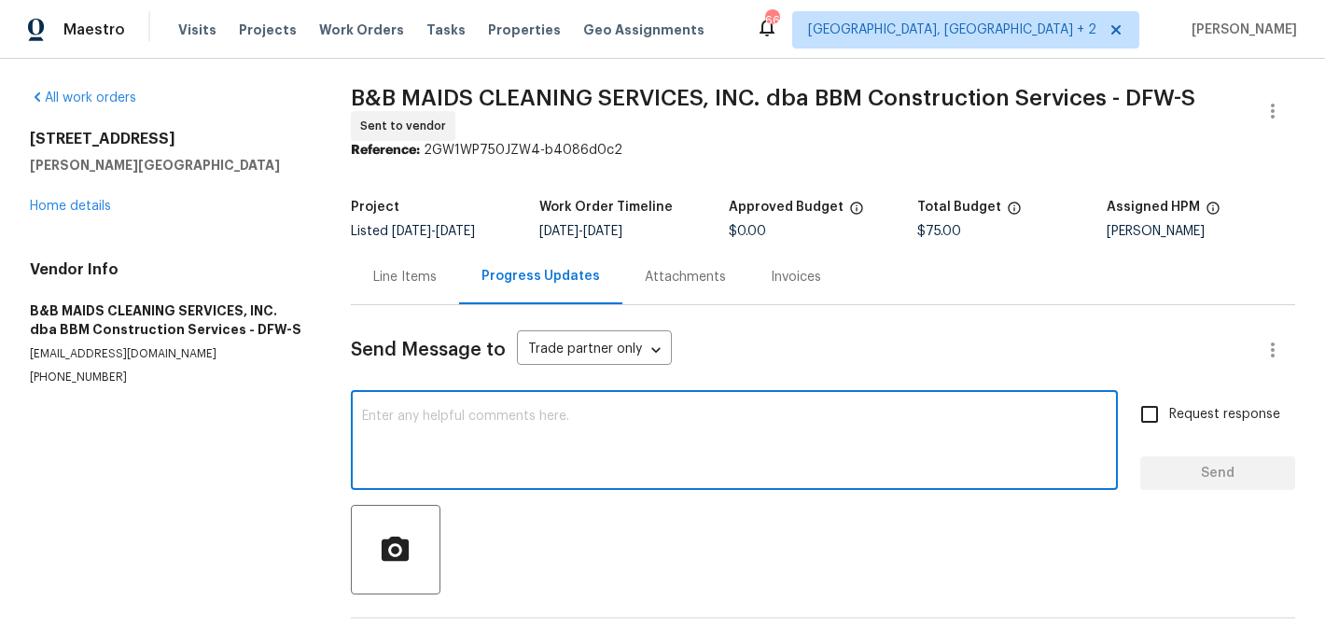
paste textarea "Hi, this is Blessida with Opendoor. I’m confirming you received the WO for the …"
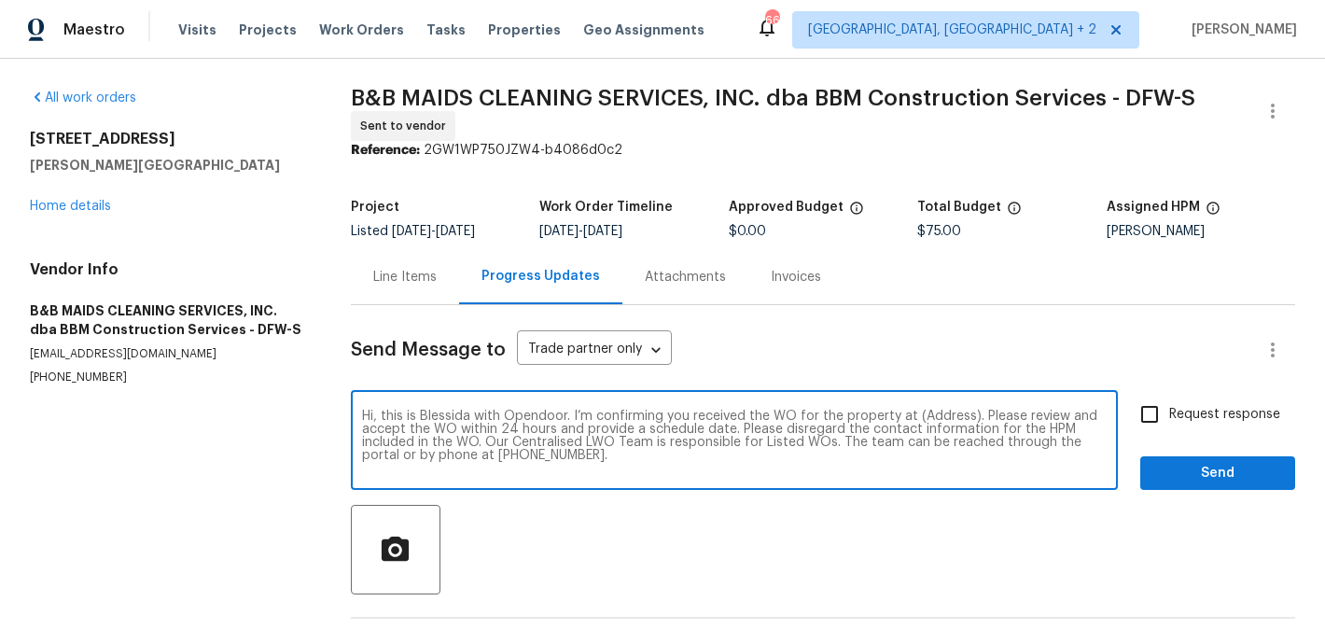
click at [942, 417] on textarea "Hi, this is Blessida with Opendoor. I’m confirming you received the WO for the …" at bounding box center [734, 442] width 744 height 65
paste textarea "[STREET_ADDRESS][PERSON_NAME]"
type textarea "Hi, this is Blessida with Opendoor. I’m confirming you received the WO for the …"
click at [1184, 415] on span "Request response" at bounding box center [1224, 415] width 111 height 20
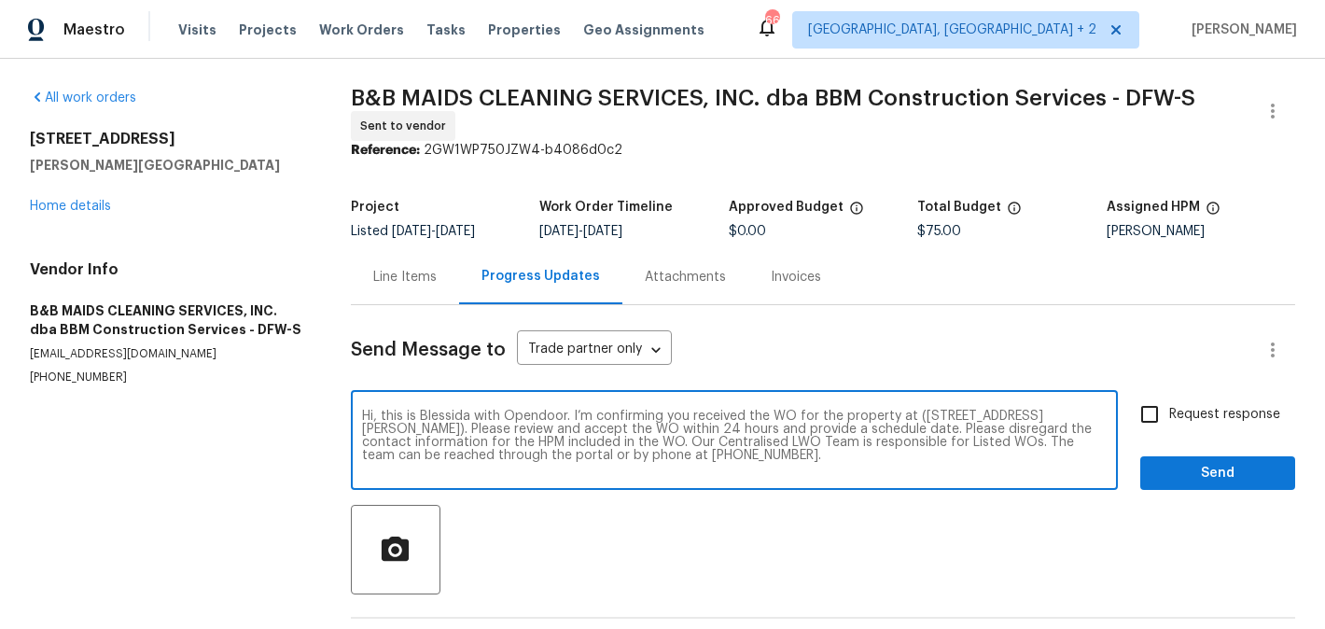
click at [1169, 415] on input "Request response" at bounding box center [1149, 414] width 39 height 39
checkbox input "true"
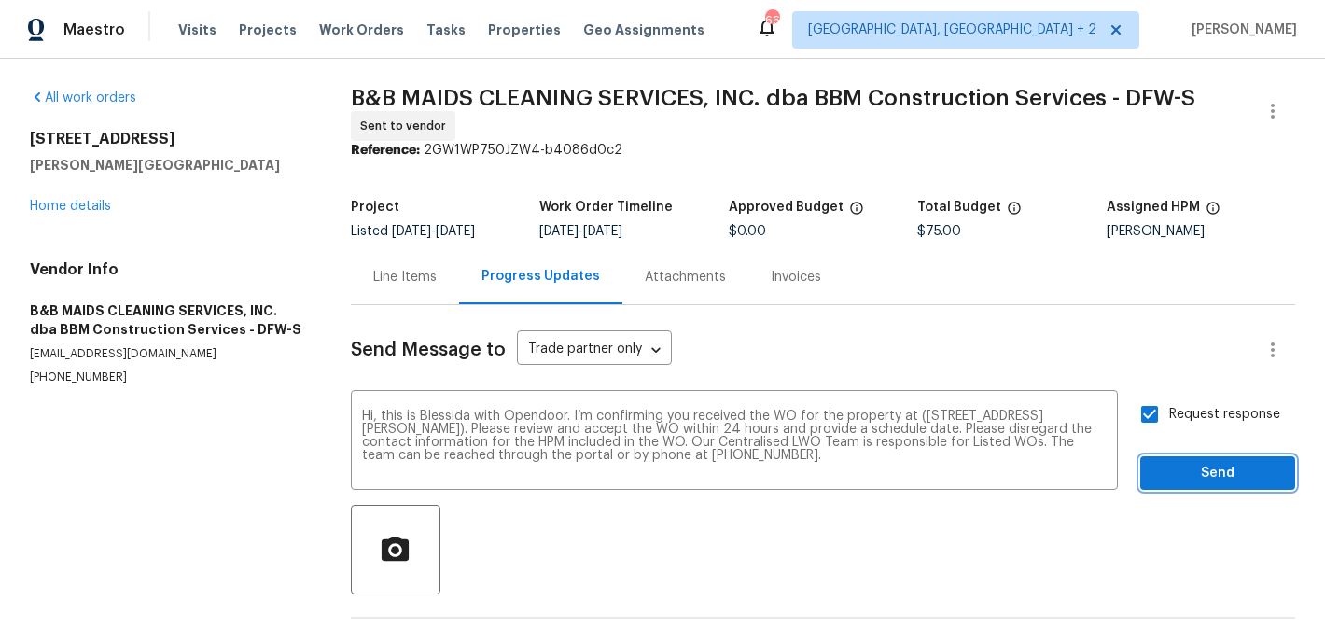
click at [1182, 463] on span "Send" at bounding box center [1217, 473] width 125 height 23
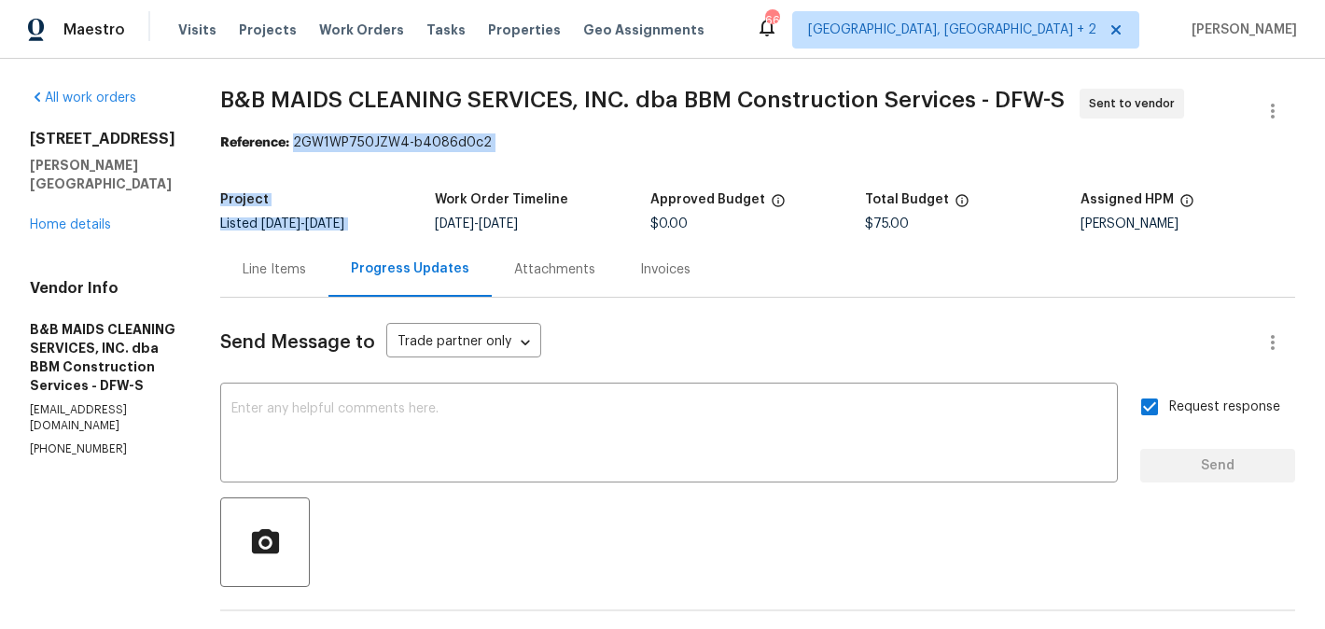
drag, startPoint x: 359, startPoint y: 141, endPoint x: 579, endPoint y: 162, distance: 221.2
click at [579, 162] on section "B&B MAIDS CLEANING SERVICES, INC. dba BBM Construction Services - DFW-S Sent to…" at bounding box center [757, 459] width 1075 height 741
click at [561, 154] on section "B&B MAIDS CLEANING SERVICES, INC. dba BBM Construction Services - DFW-S Sent to…" at bounding box center [757, 459] width 1075 height 741
drag, startPoint x: 357, startPoint y: 140, endPoint x: 567, endPoint y: 139, distance: 209.9
click at [567, 139] on div "Reference: 2GW1WP750JZW4-b4086d0c2" at bounding box center [757, 142] width 1075 height 19
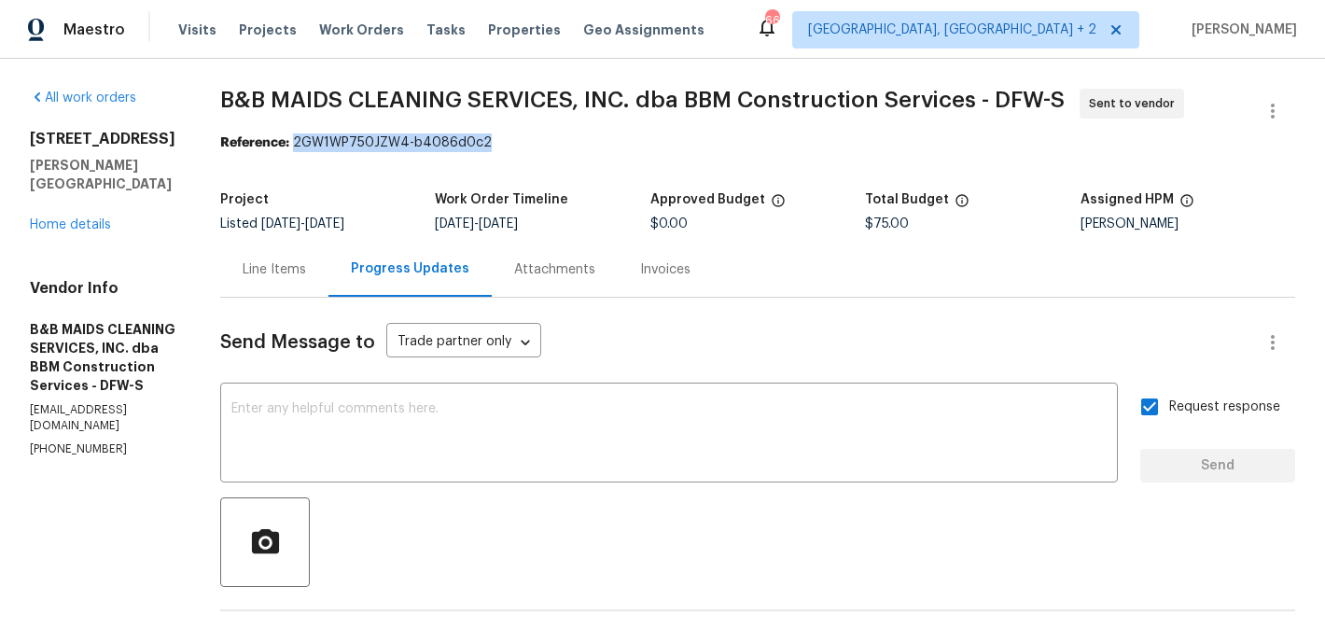
copy div "2GW1WP750JZW4-b4086d0c2"
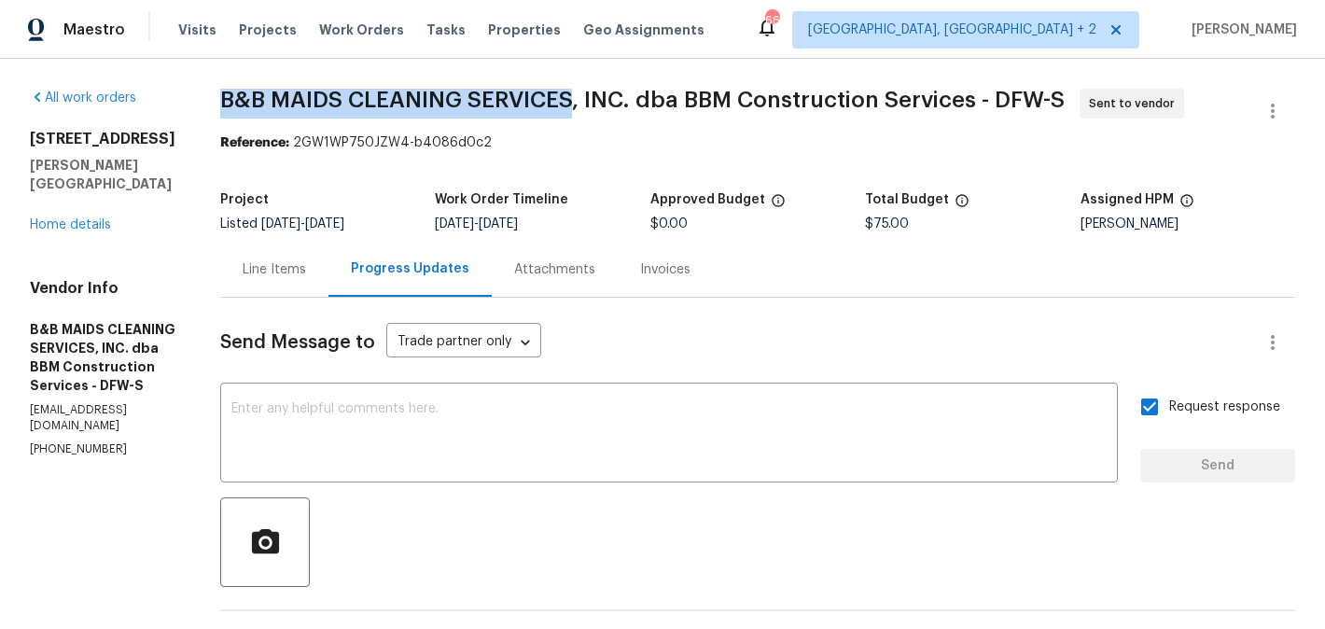
drag, startPoint x: 289, startPoint y: 100, endPoint x: 635, endPoint y: 106, distance: 346.2
click at [635, 104] on span "B&B MAIDS CLEANING SERVICES, INC. dba BBM Construction Services - DFW-S" at bounding box center [642, 100] width 844 height 22
copy span "B&B MAIDS CLEANING SERVICES"
